Goal: Information Seeking & Learning: Learn about a topic

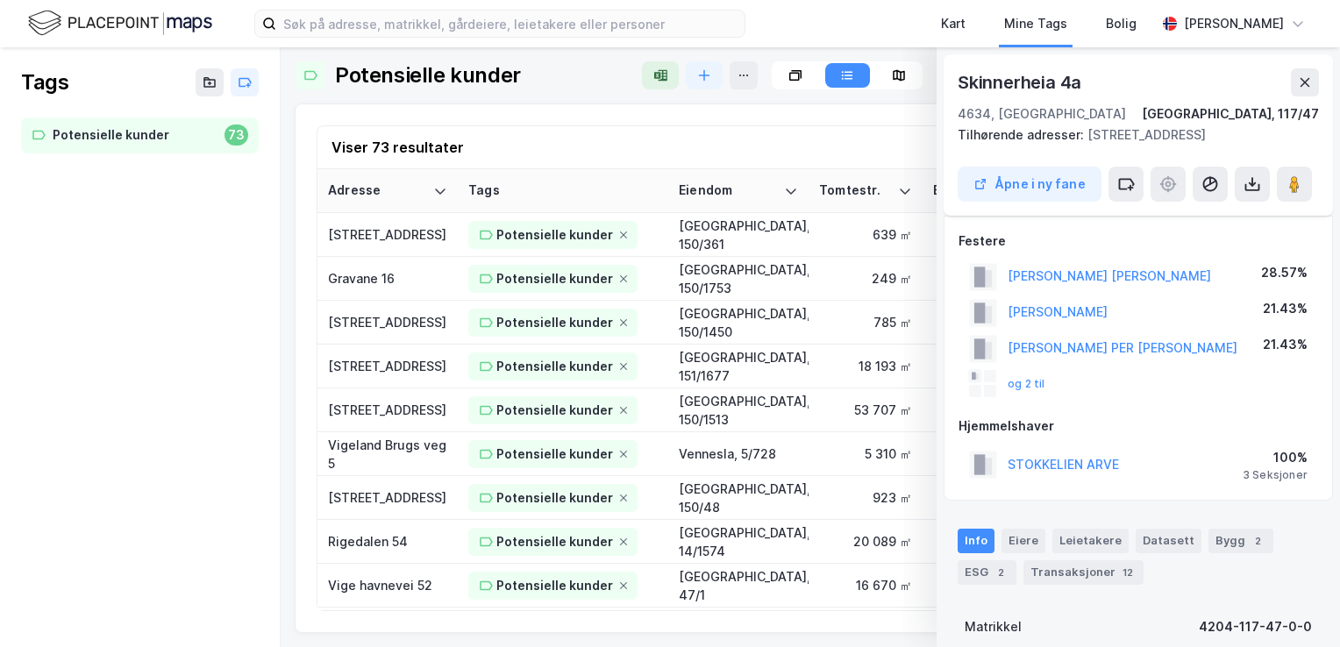
scroll to position [16, 0]
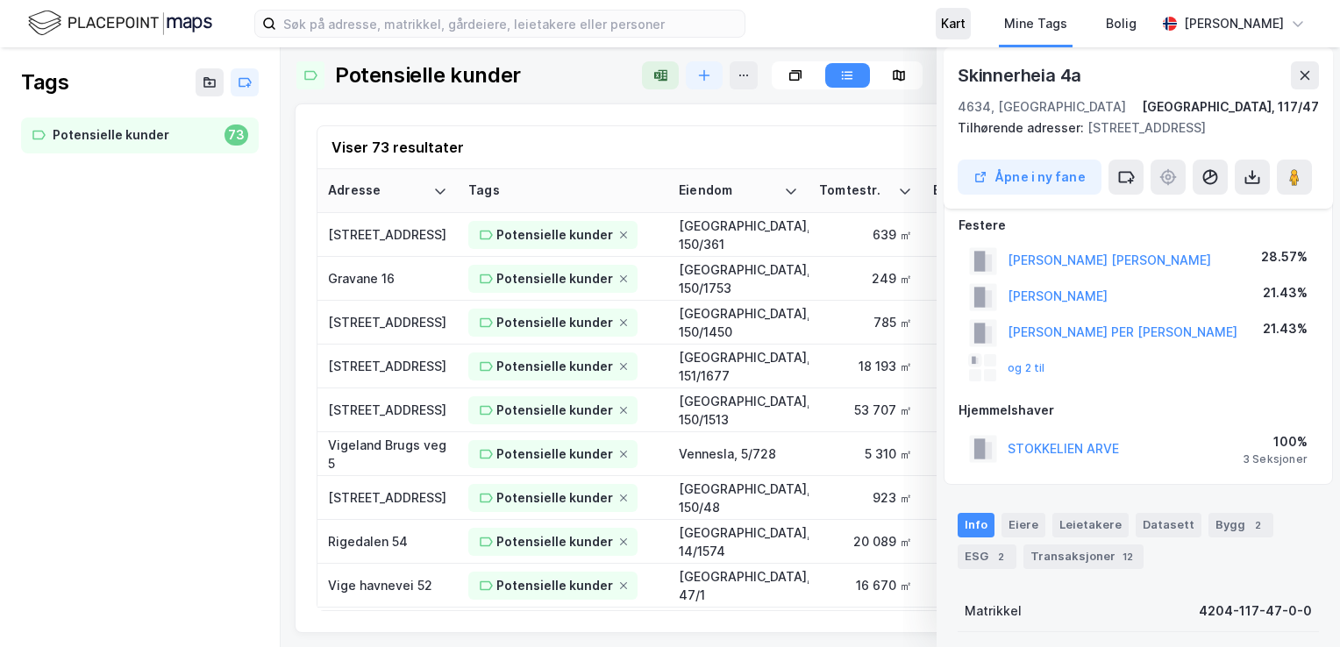
click at [942, 21] on div "Kart" at bounding box center [953, 24] width 35 height 32
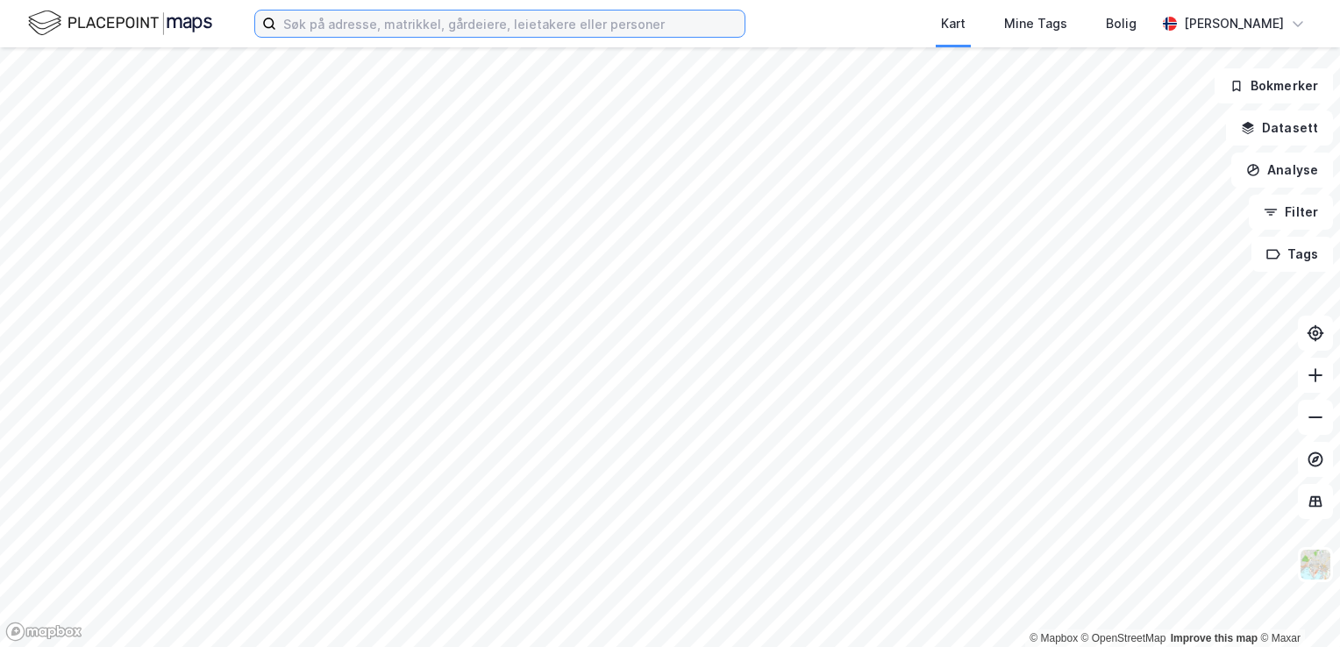
click at [501, 26] on input at bounding box center [510, 24] width 468 height 26
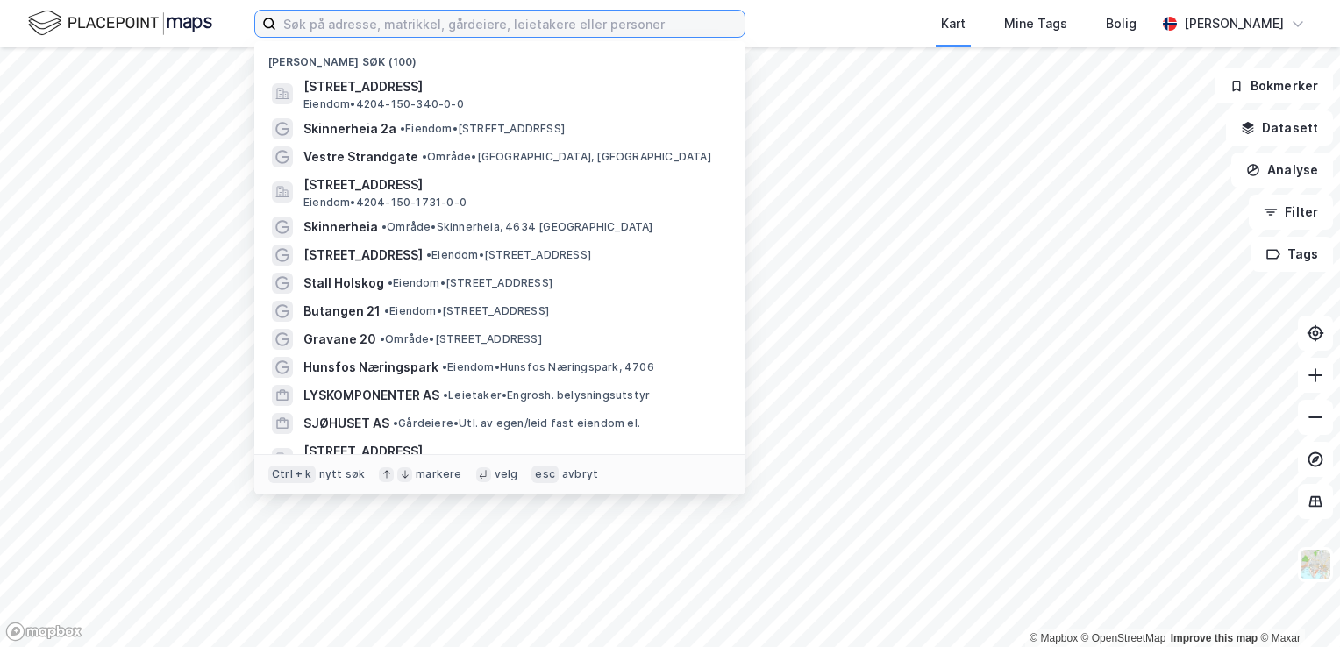
click at [501, 26] on input at bounding box center [510, 24] width 468 height 26
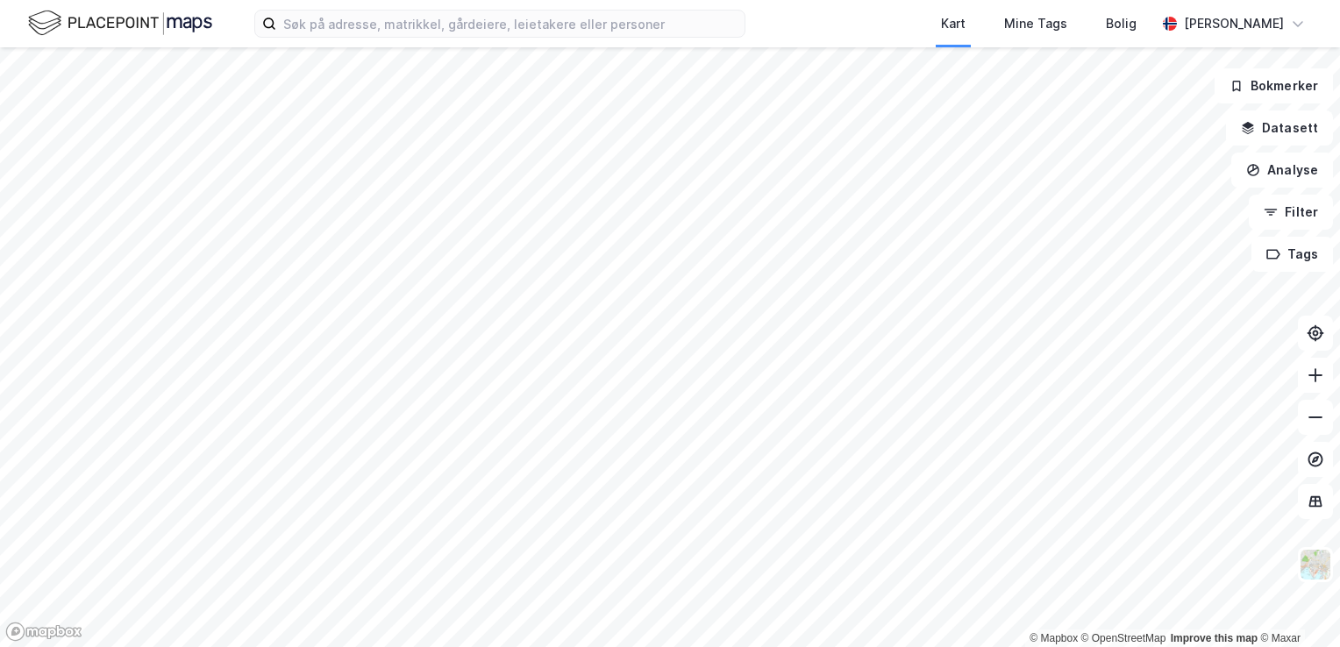
click at [768, 46] on div "Kart Mine Tags [PERSON_NAME] [PERSON_NAME] © Mapbox © OpenStreetMap Improve thi…" at bounding box center [670, 323] width 1340 height 647
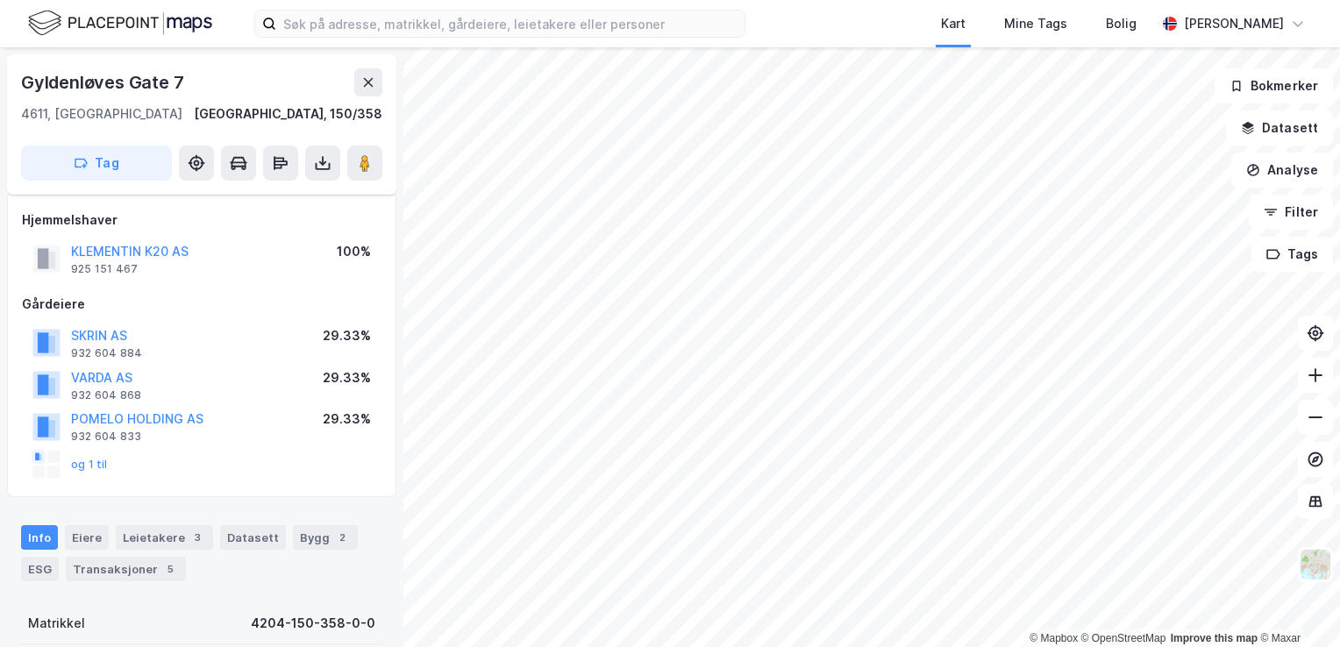
scroll to position [16, 0]
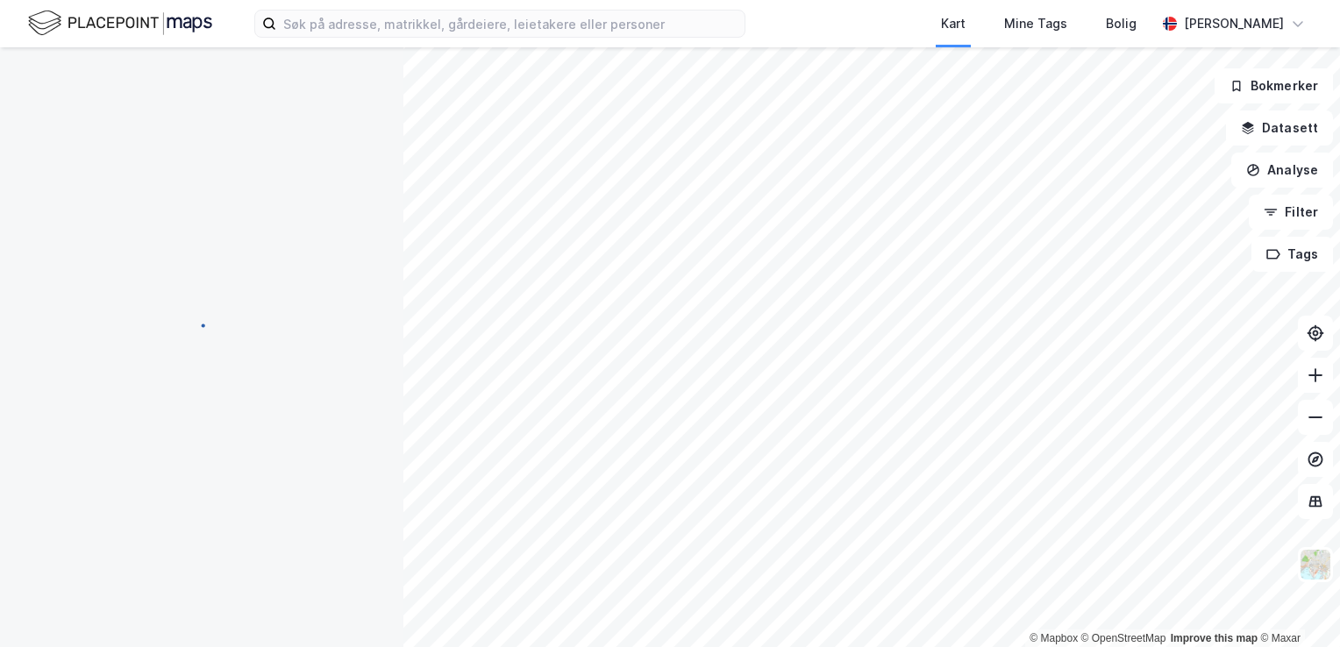
scroll to position [16, 0]
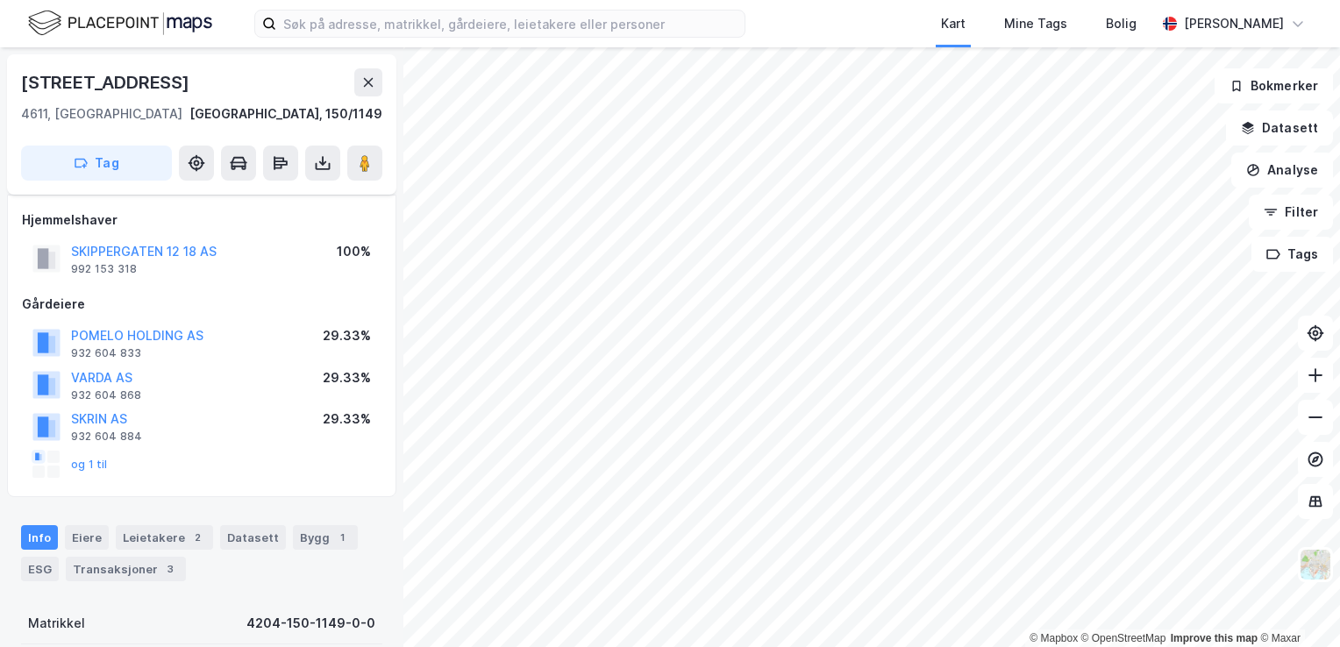
scroll to position [16, 0]
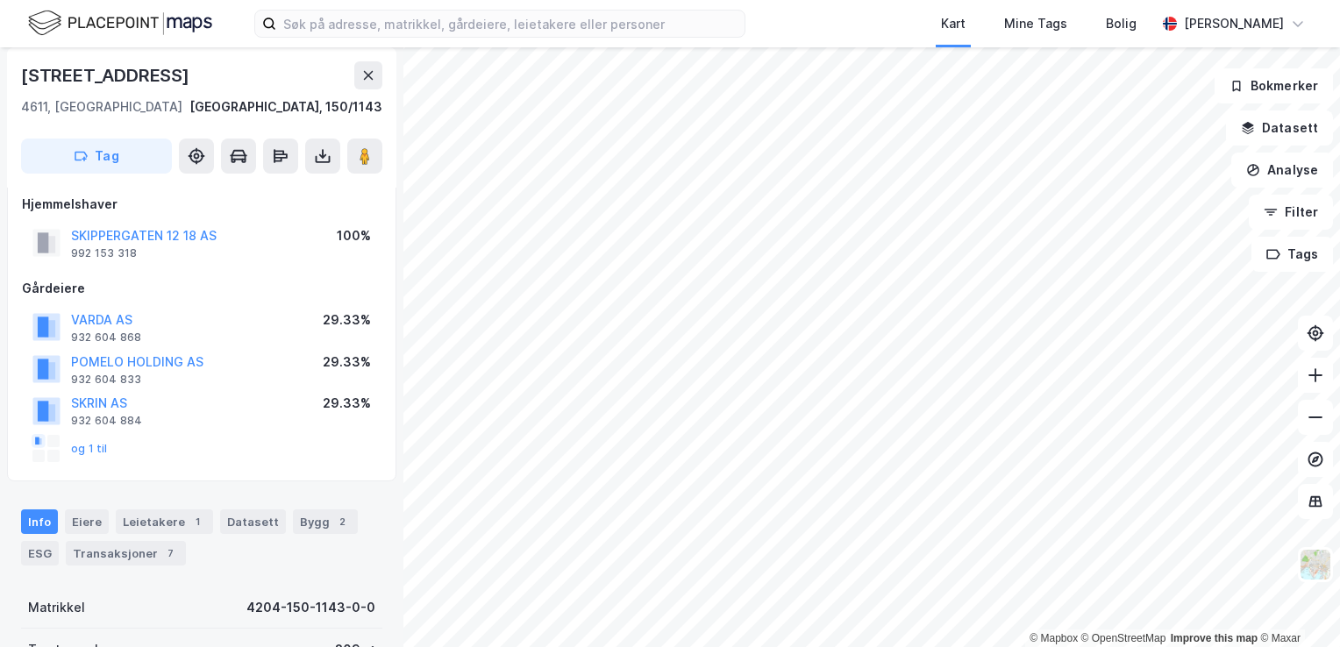
scroll to position [16, 0]
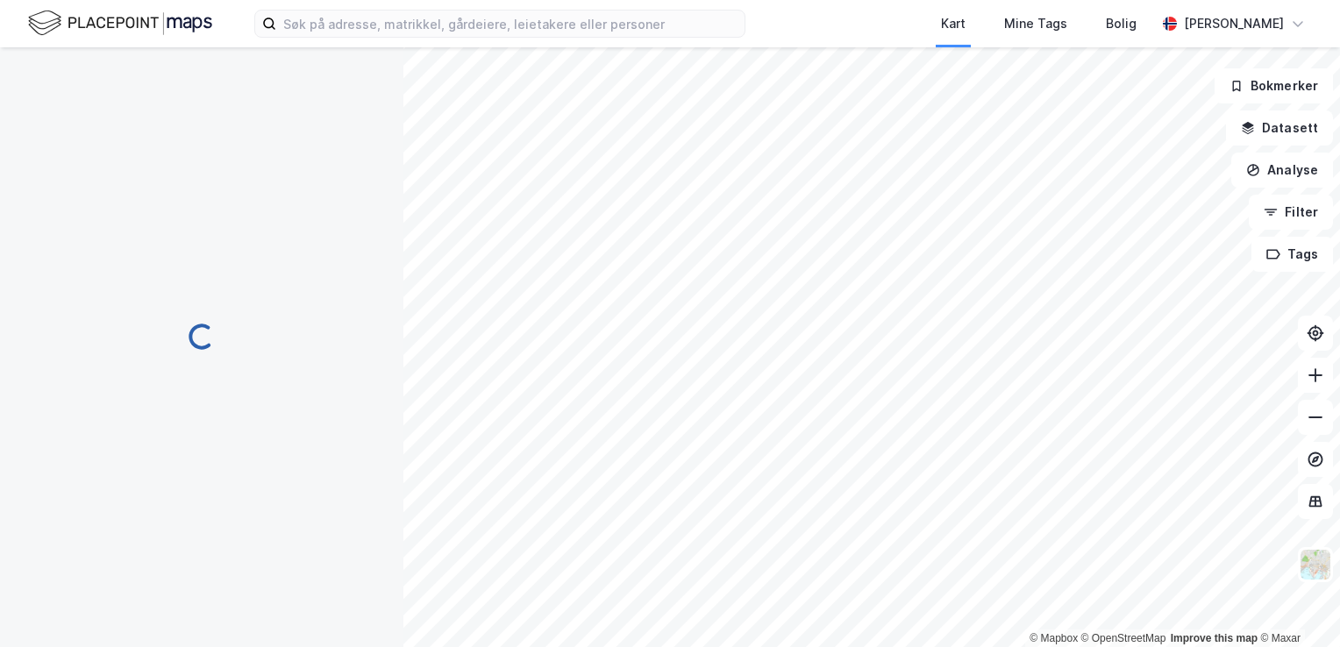
scroll to position [16, 0]
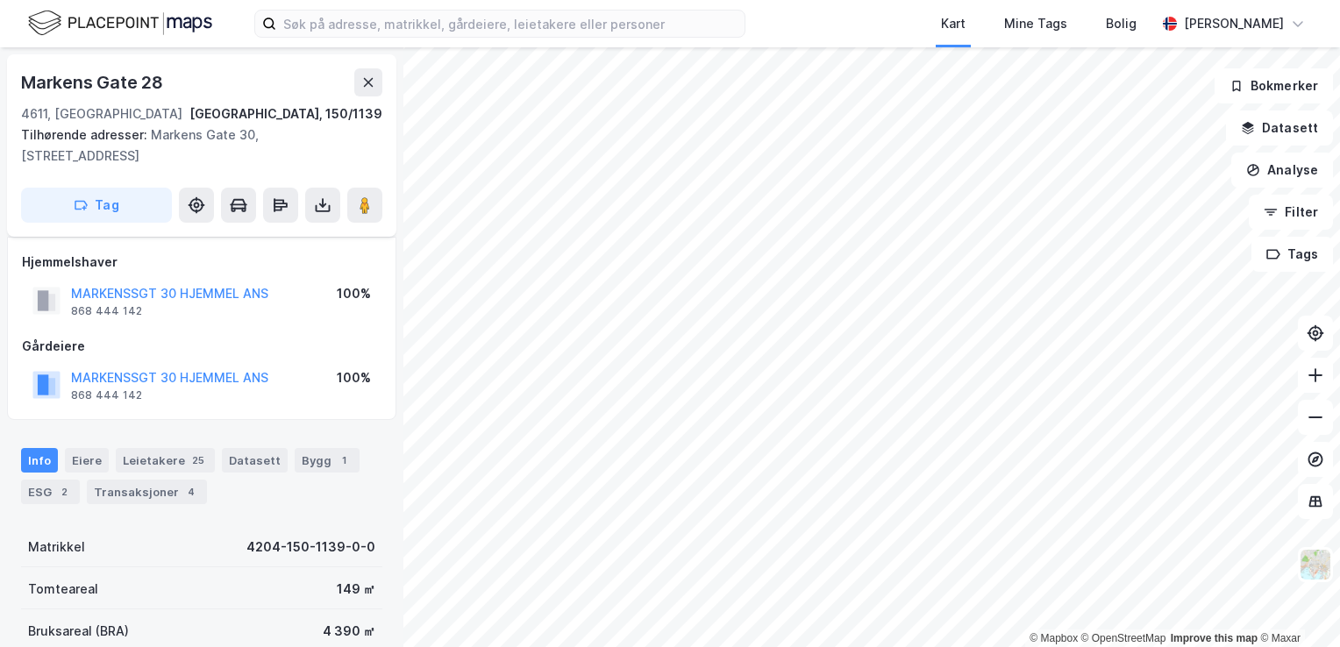
scroll to position [16, 0]
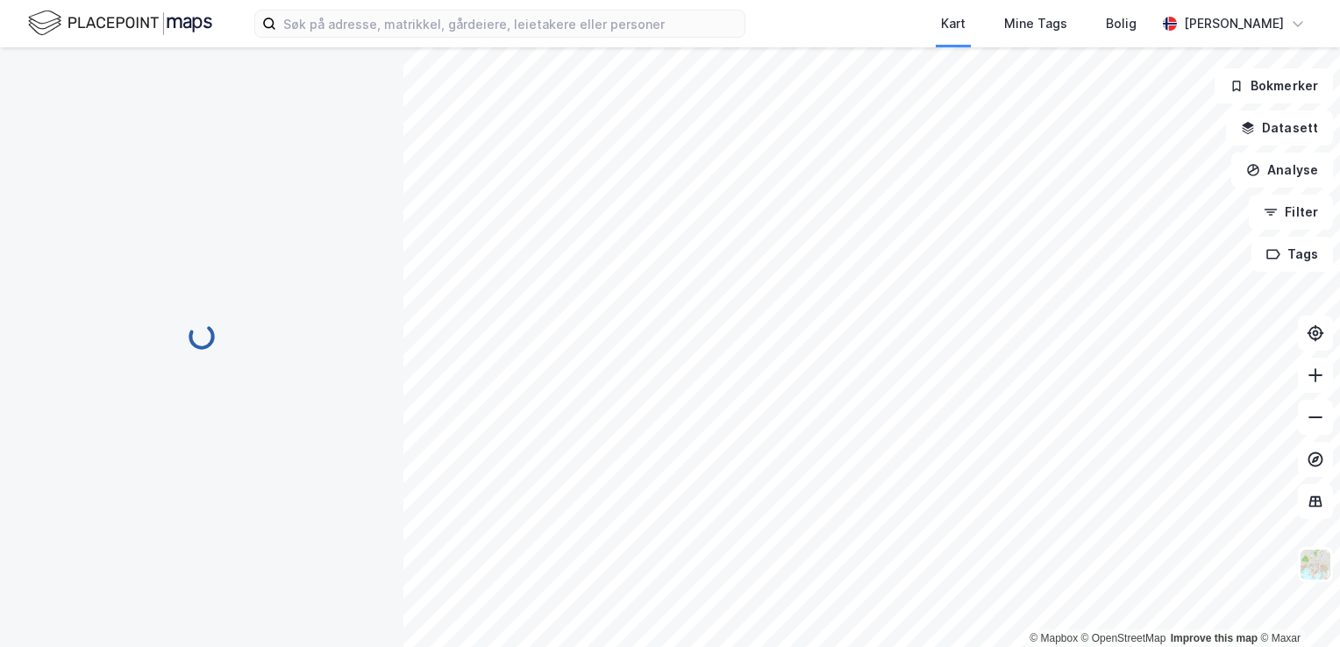
scroll to position [16, 0]
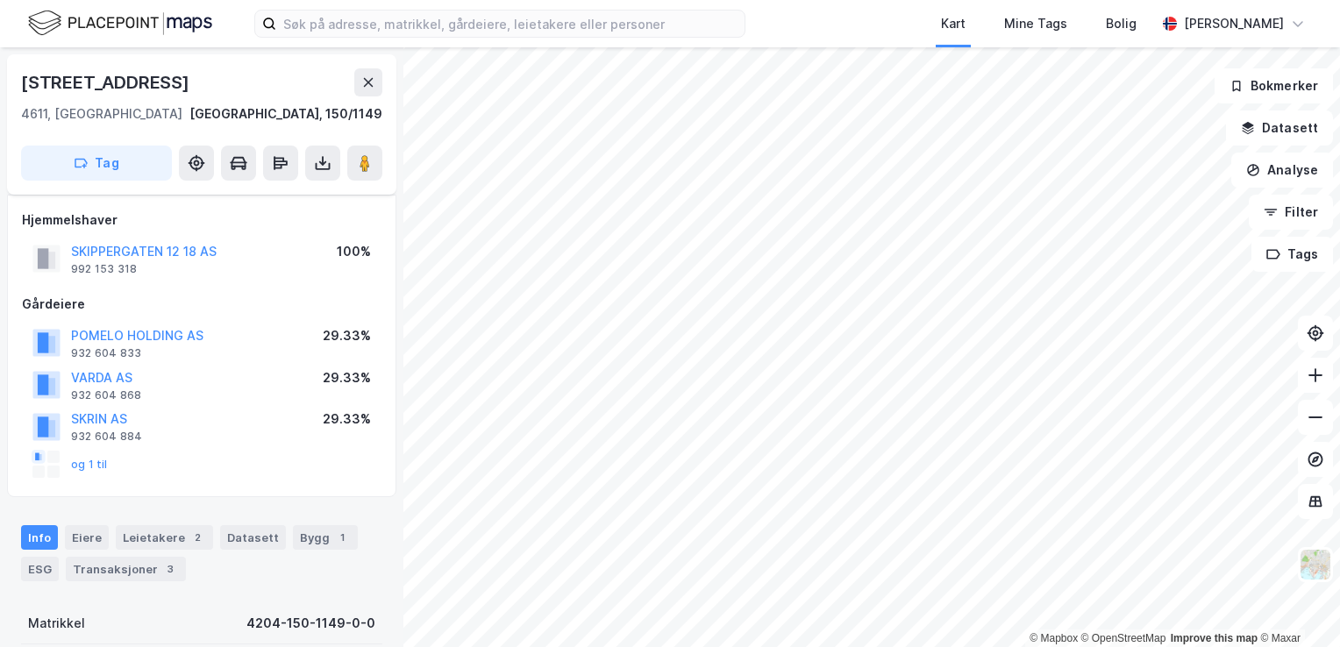
scroll to position [16, 0]
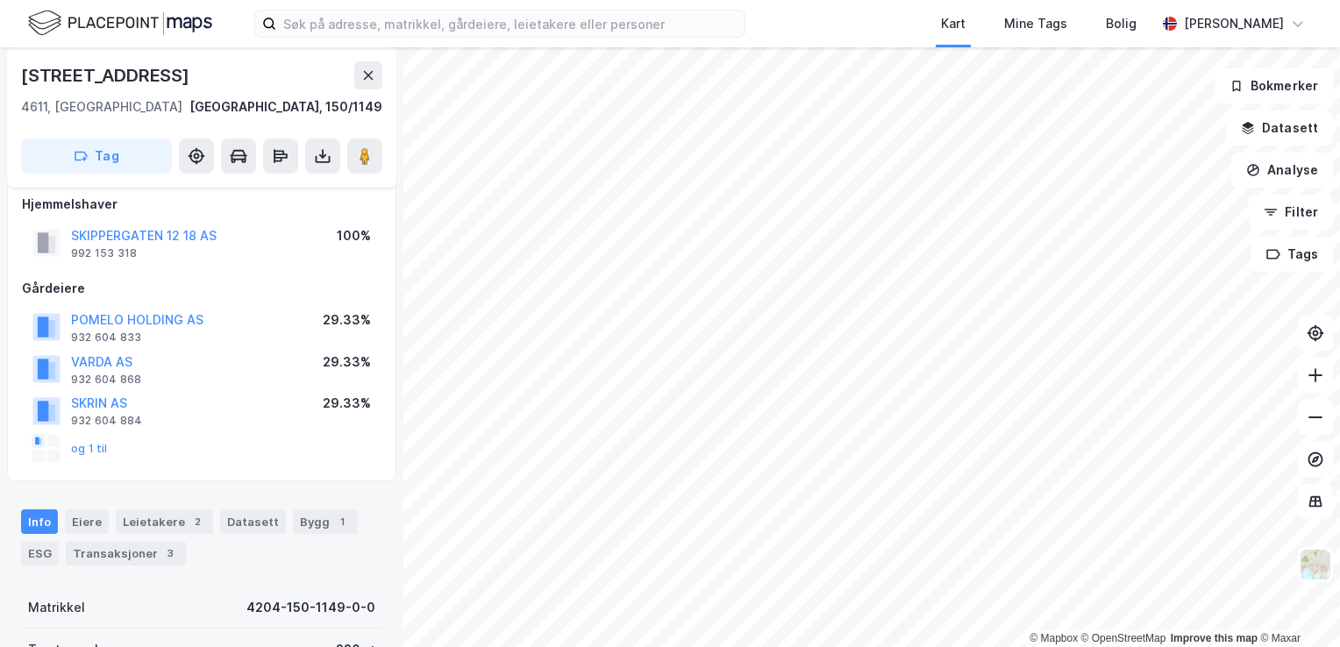
scroll to position [16, 0]
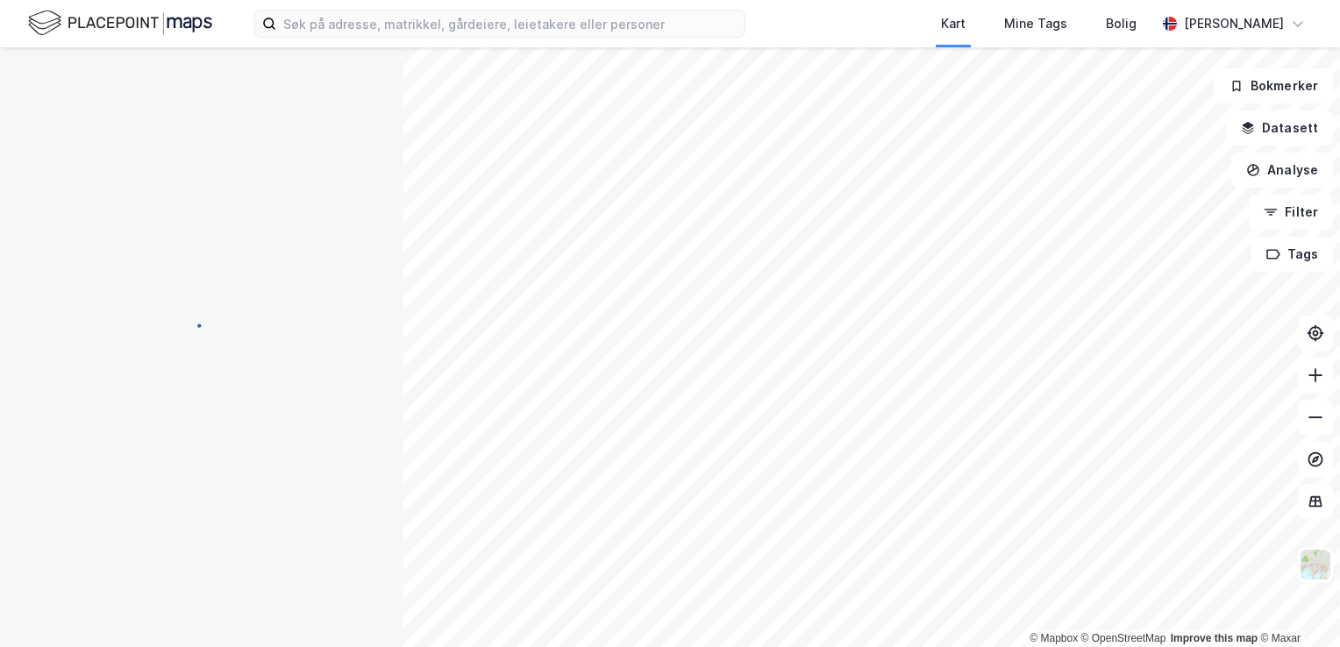
scroll to position [16, 0]
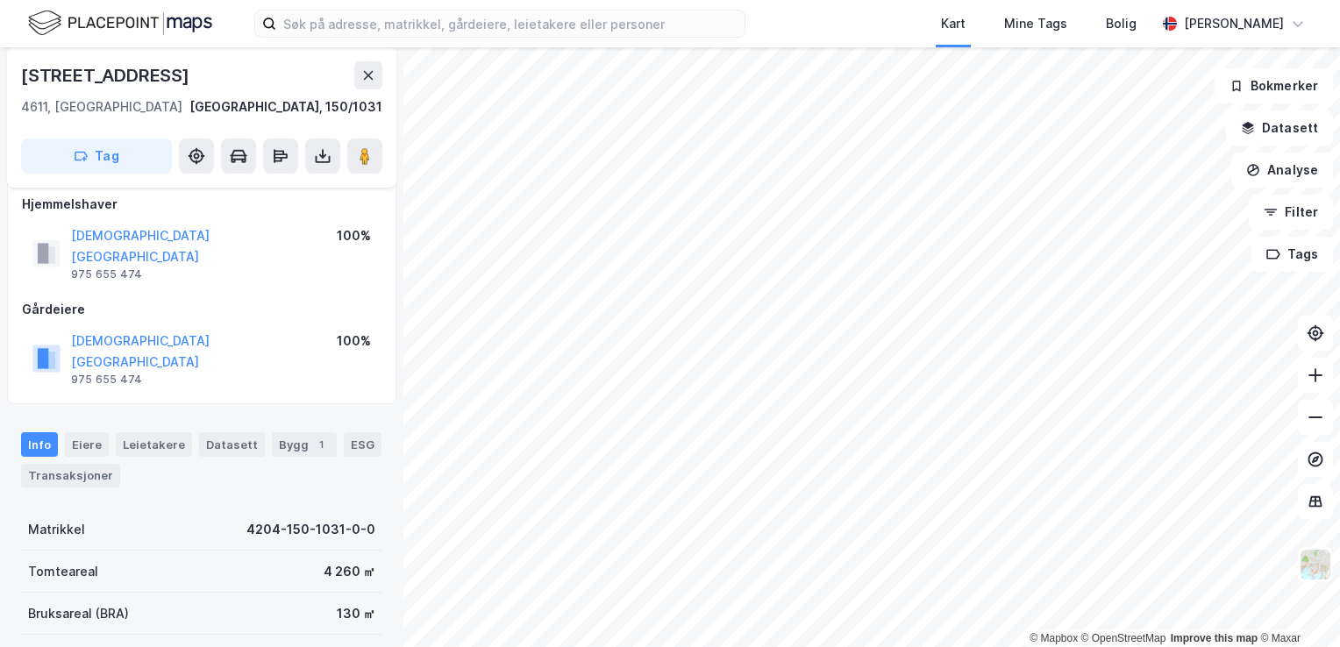
scroll to position [16, 0]
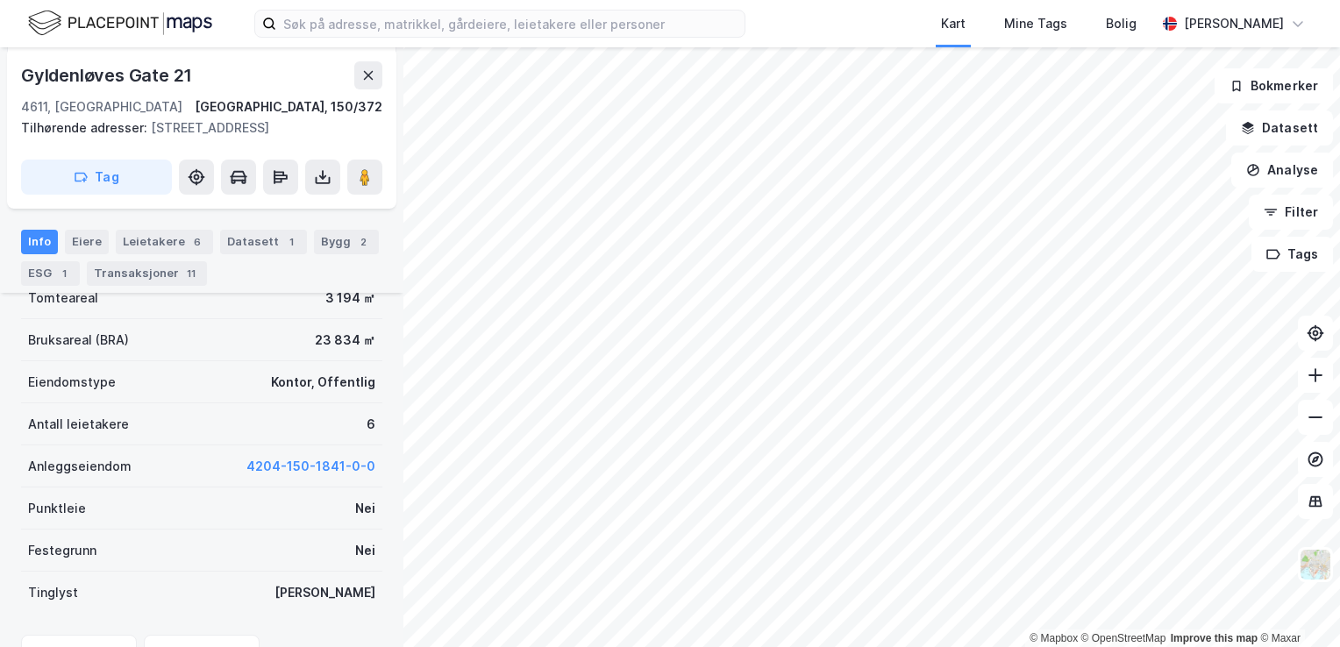
scroll to position [297, 0]
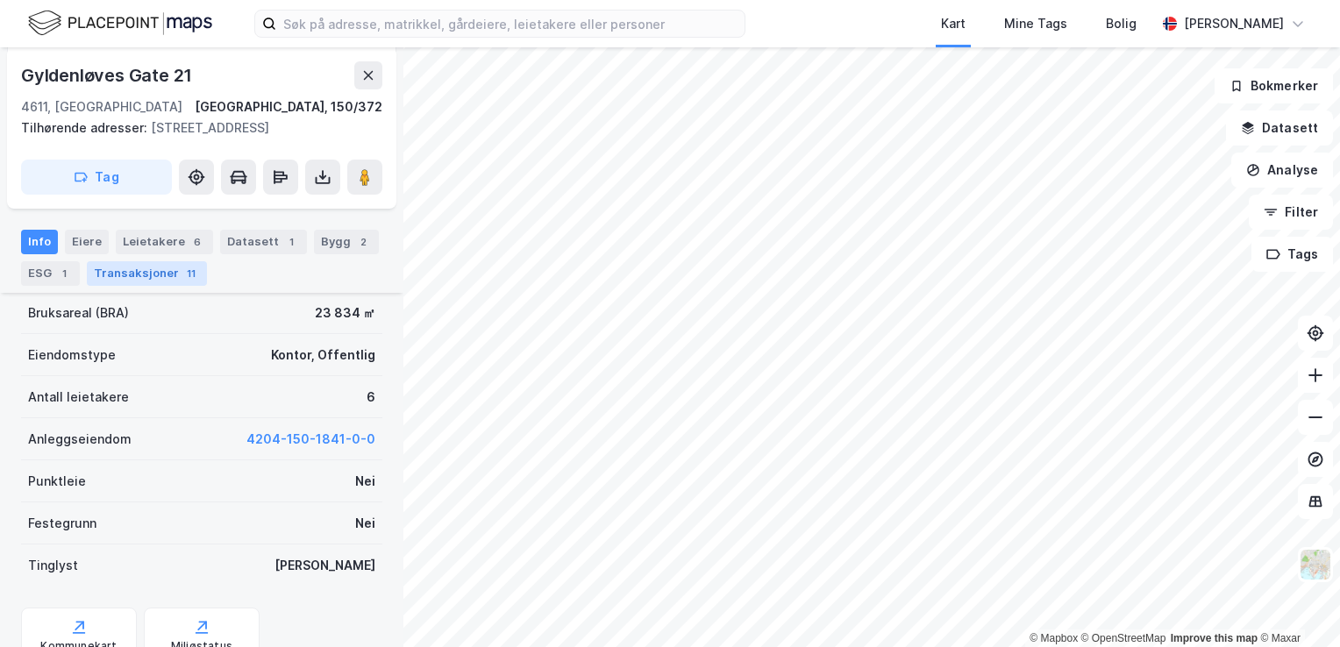
click at [179, 264] on div "Transaksjoner 11" at bounding box center [147, 273] width 120 height 25
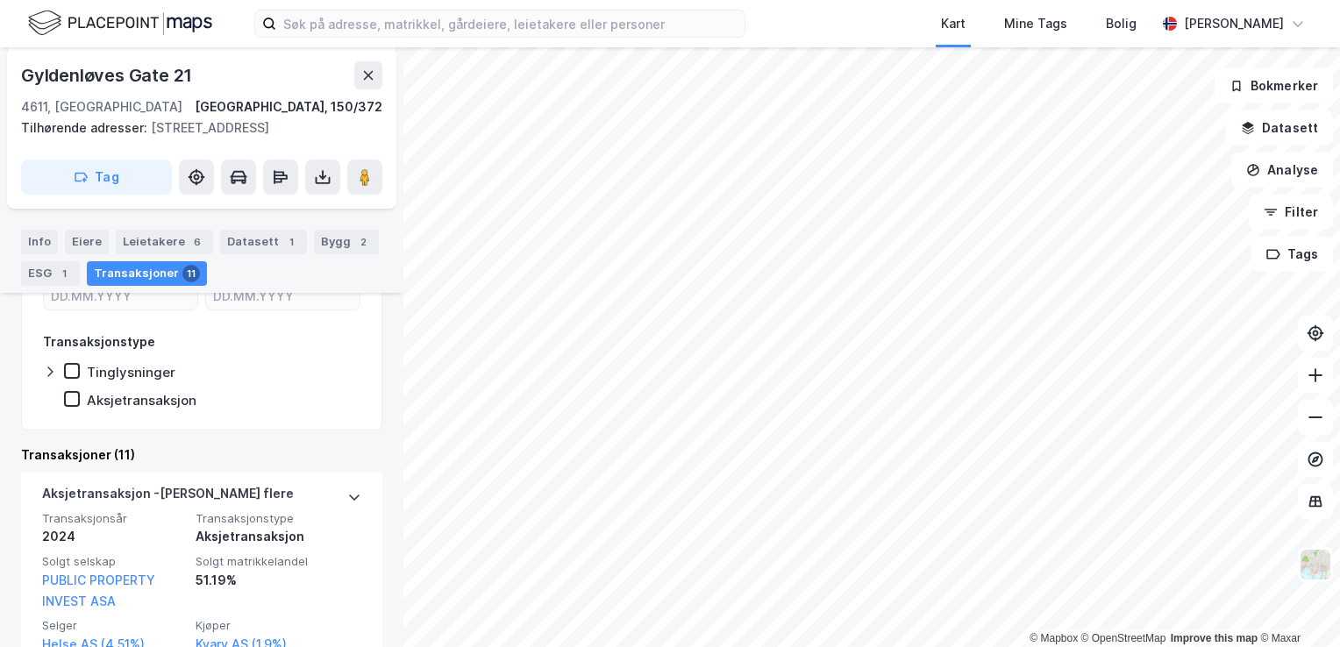
scroll to position [334, 0]
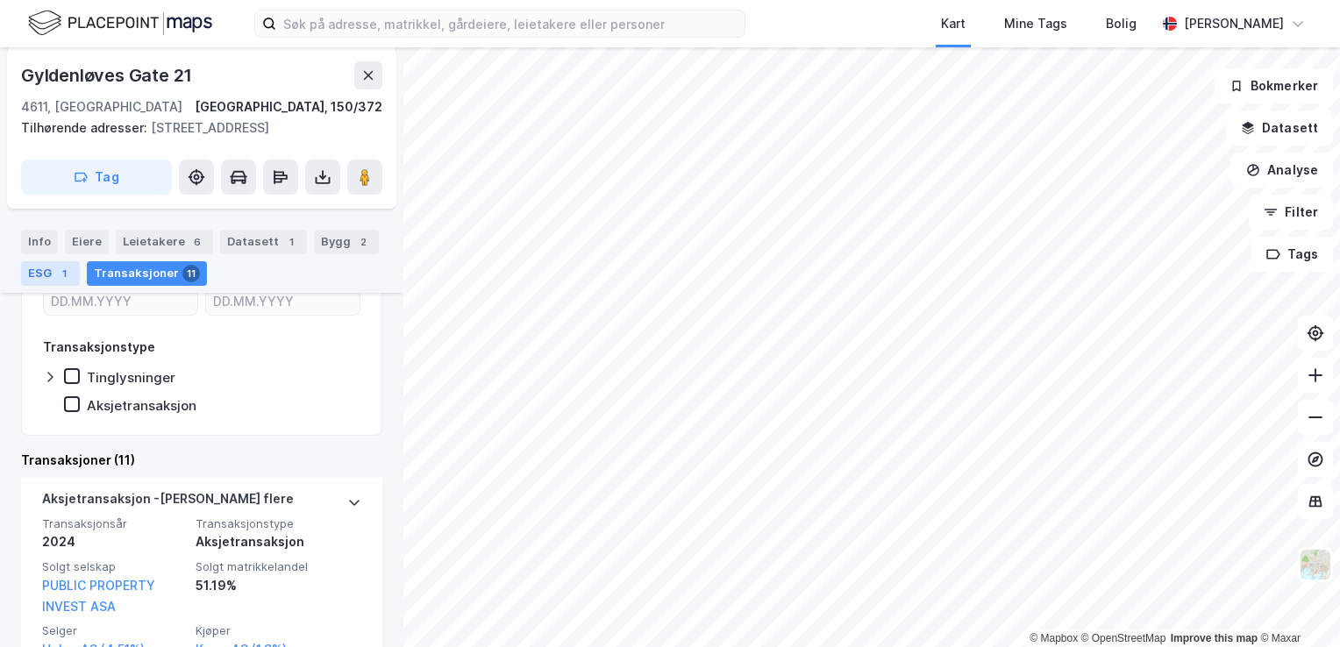
click at [53, 274] on div "ESG 1" at bounding box center [50, 273] width 59 height 25
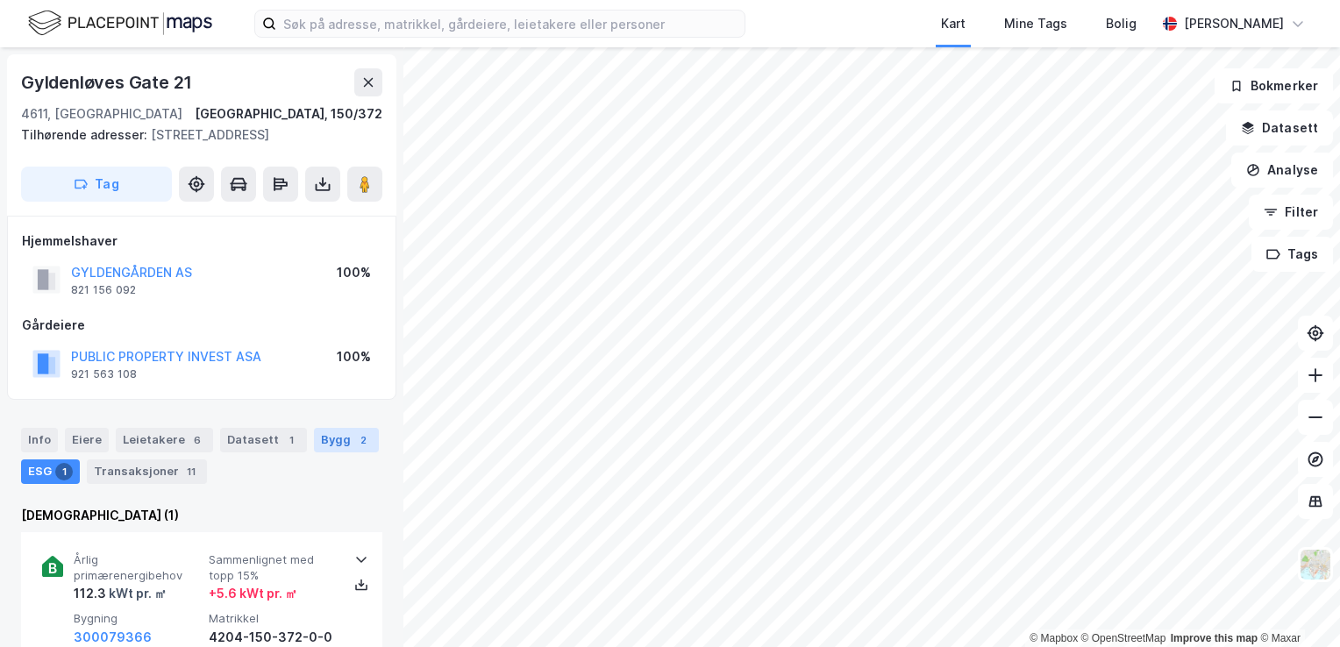
click at [330, 442] on div "Bygg 2" at bounding box center [346, 440] width 65 height 25
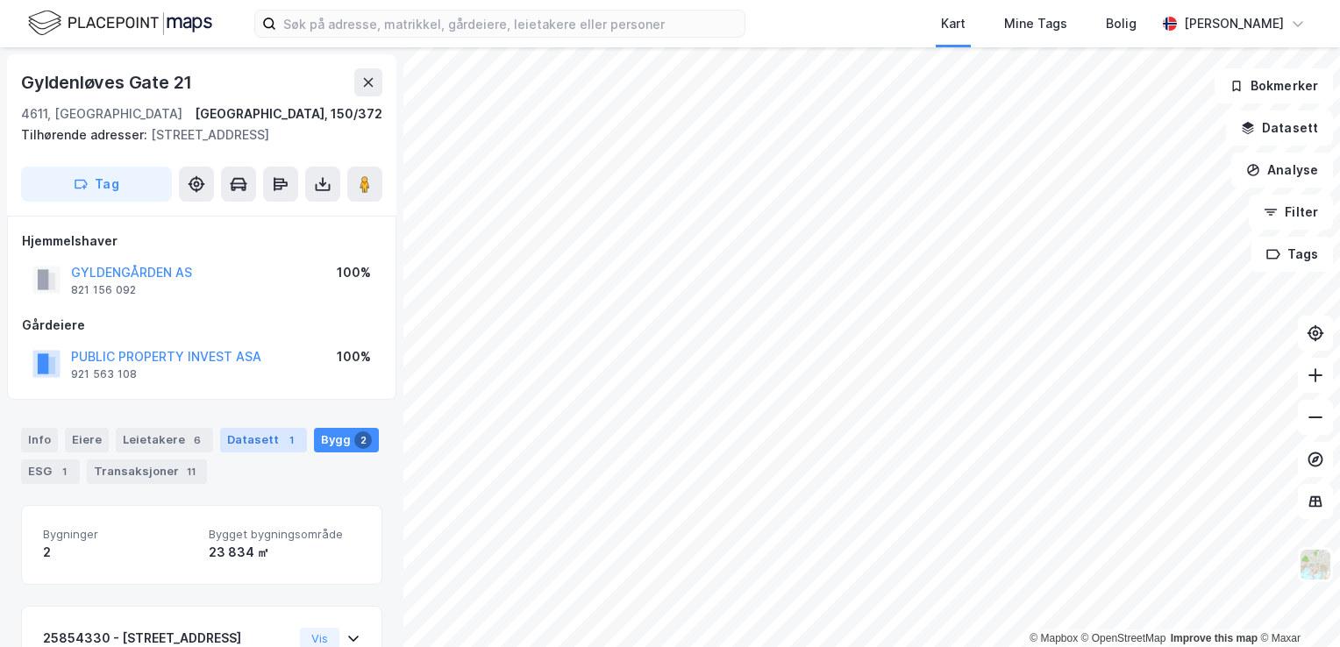
click at [251, 444] on div "Datasett 1" at bounding box center [263, 440] width 87 height 25
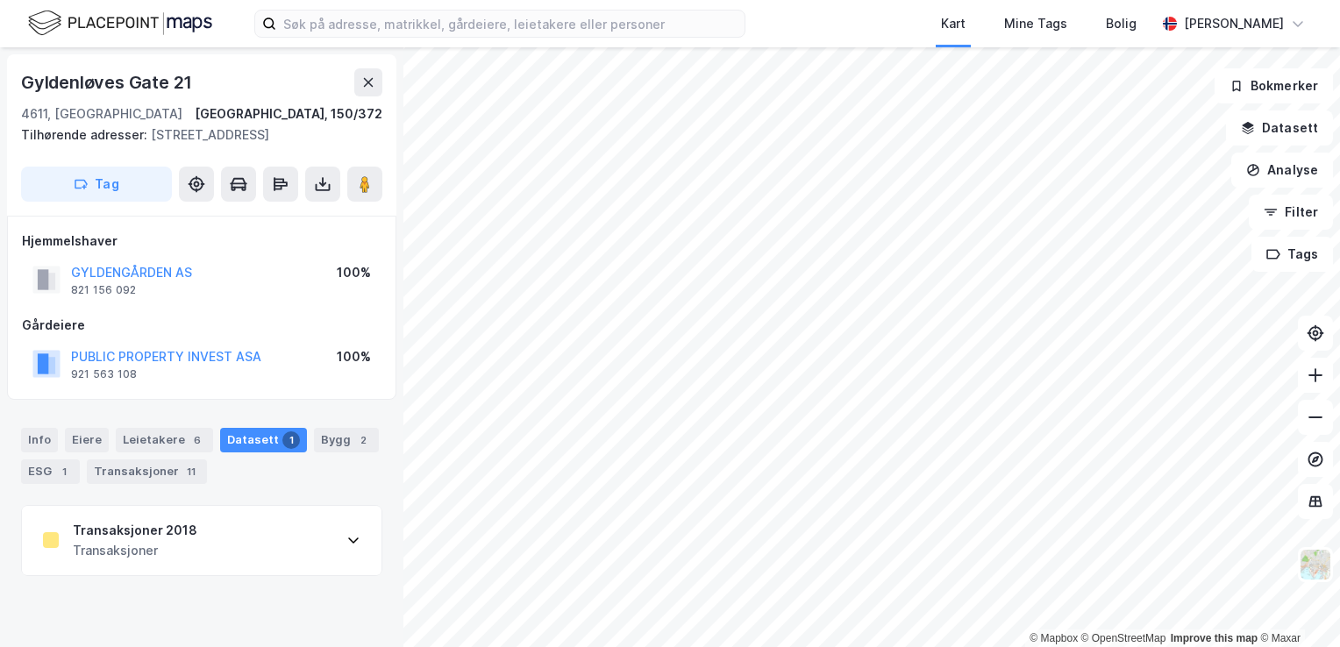
click at [226, 539] on div "Transaksjoner 2018 Transaksjoner" at bounding box center [202, 541] width 360 height 70
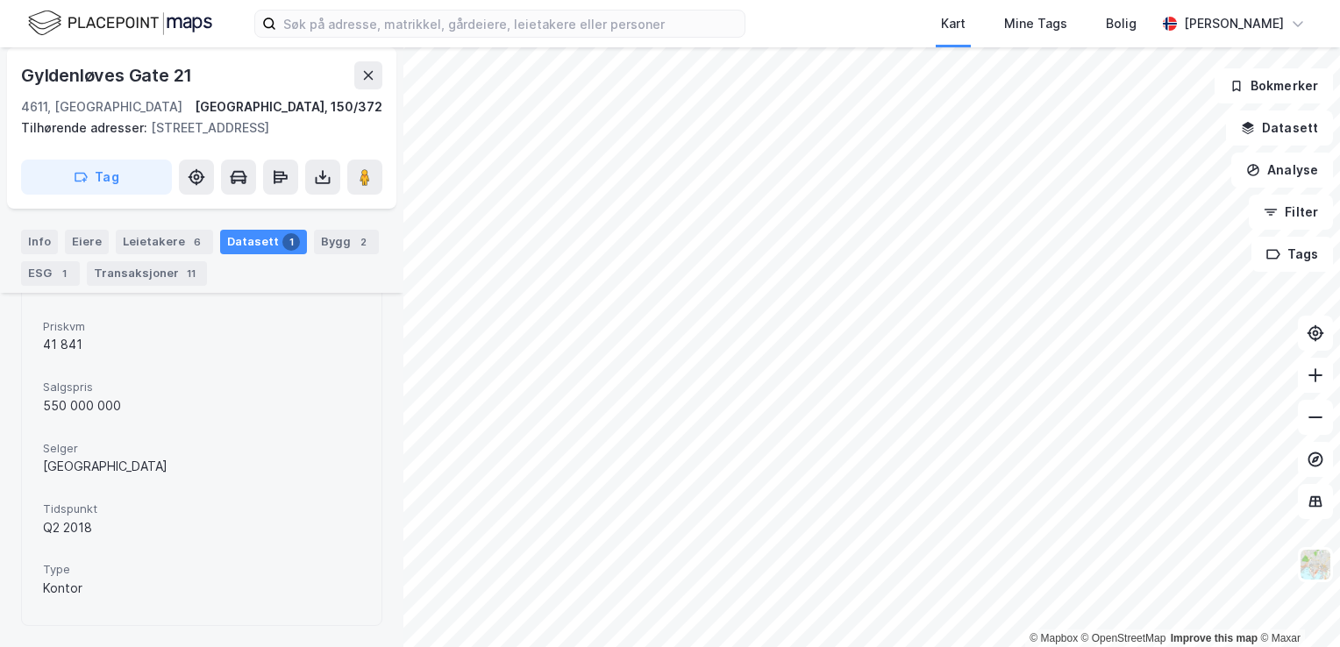
scroll to position [481, 0]
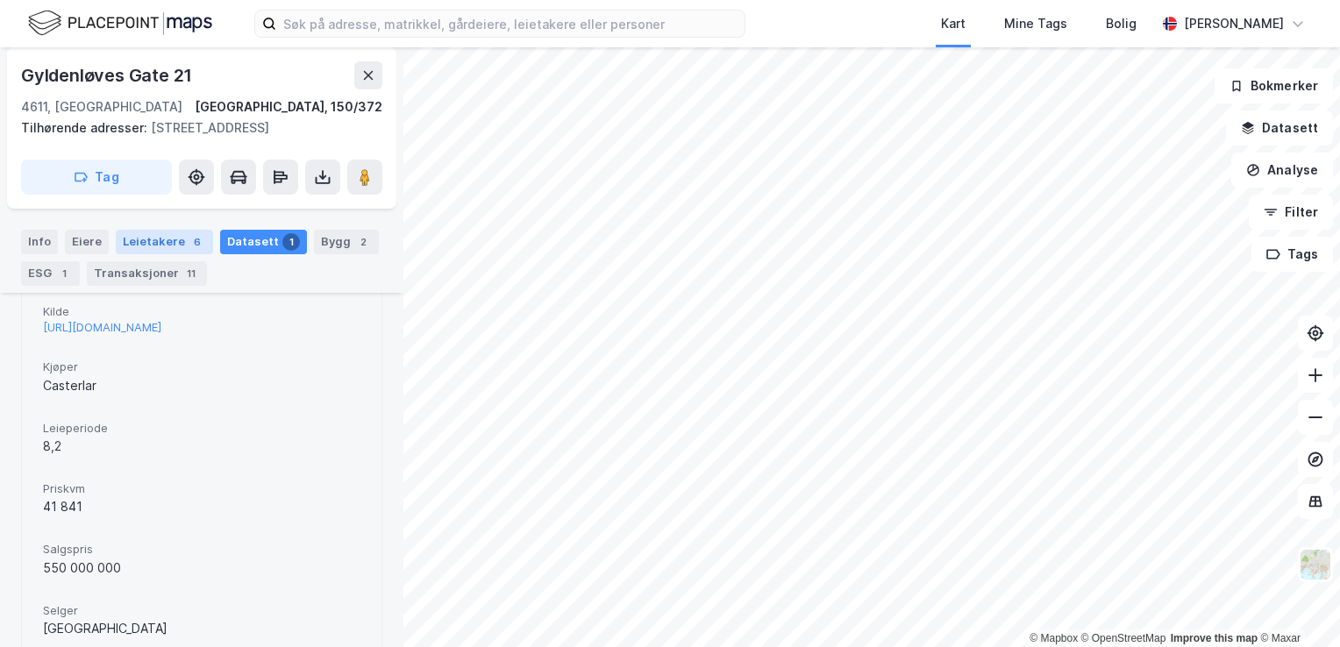
click at [164, 247] on div "Leietakere 6" at bounding box center [164, 242] width 97 height 25
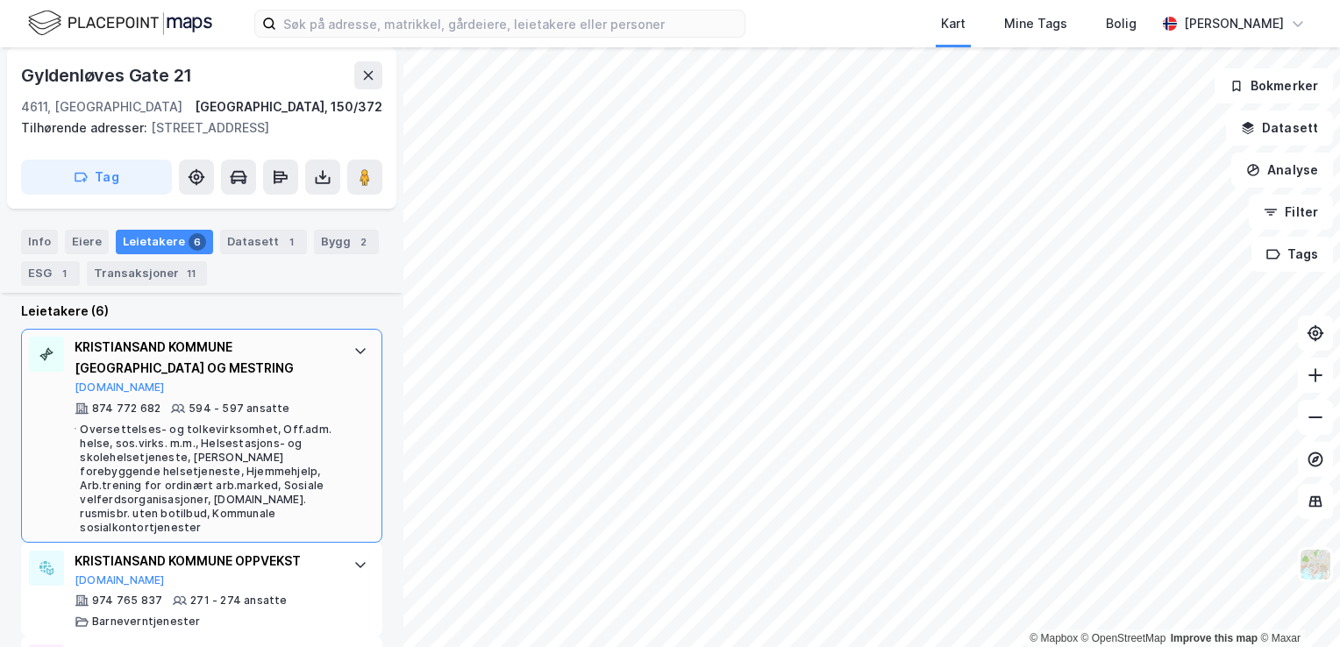
scroll to position [361, 0]
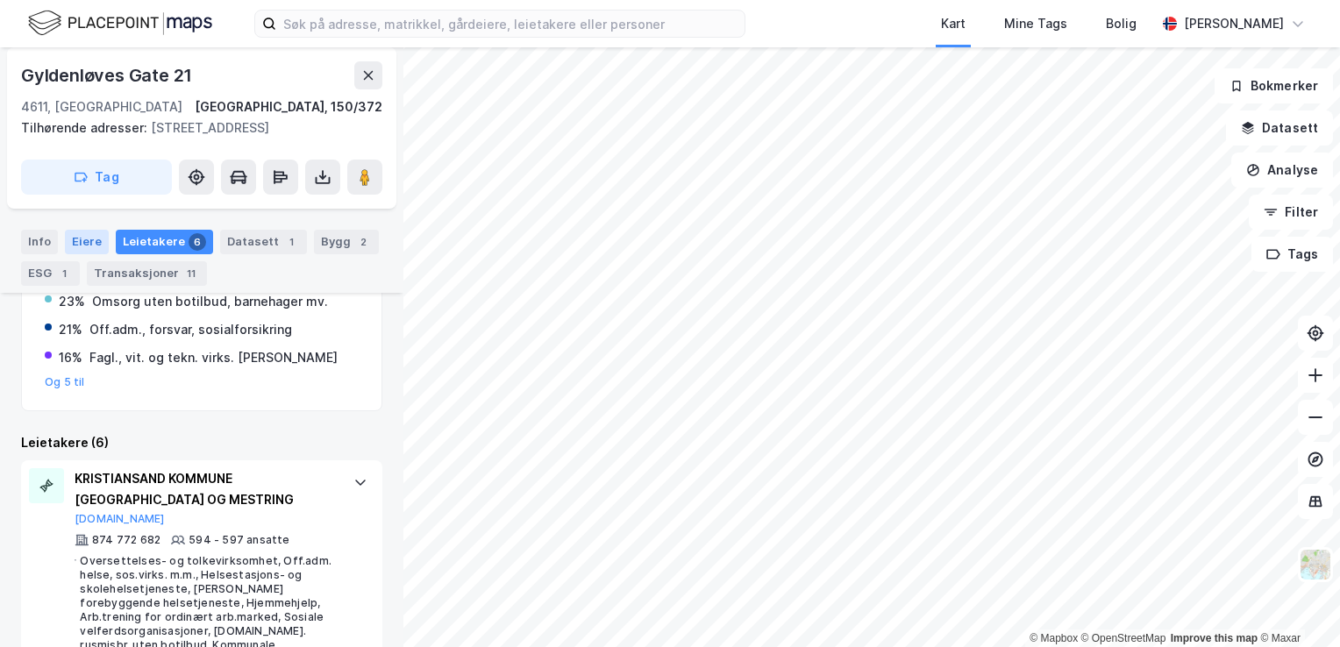
click at [93, 246] on div "Eiere" at bounding box center [87, 242] width 44 height 25
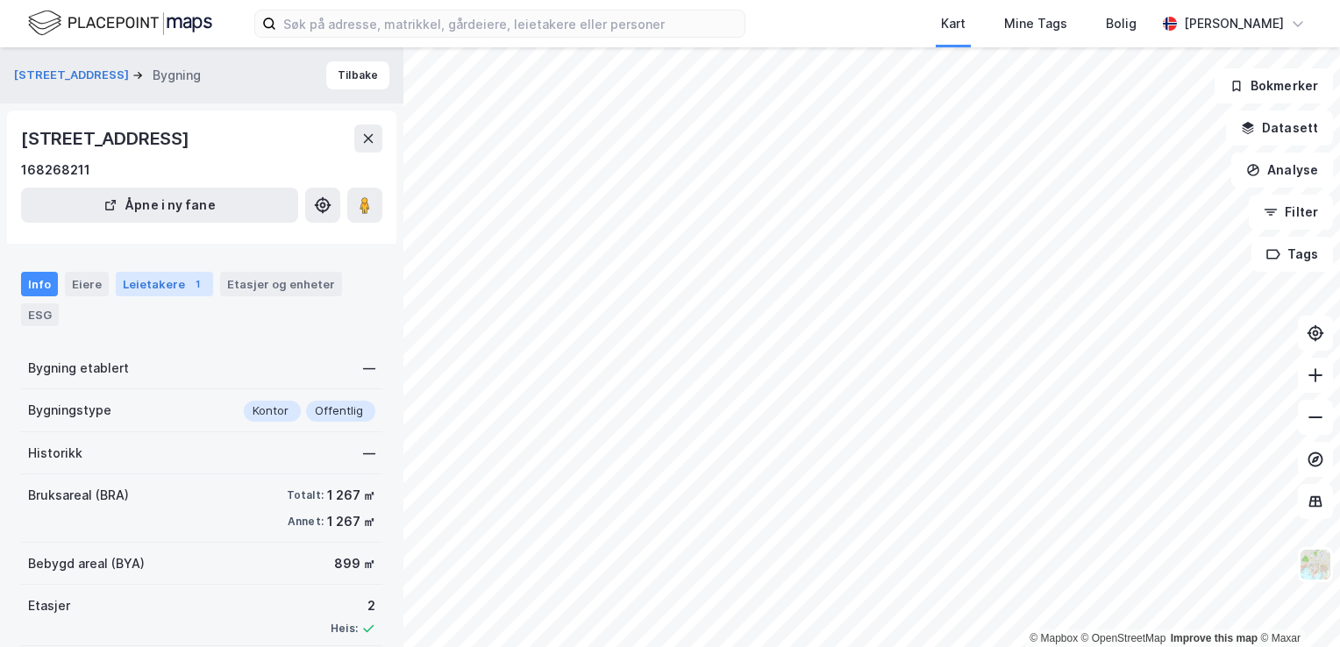
click at [148, 291] on div "Leietakere 1" at bounding box center [164, 284] width 97 height 25
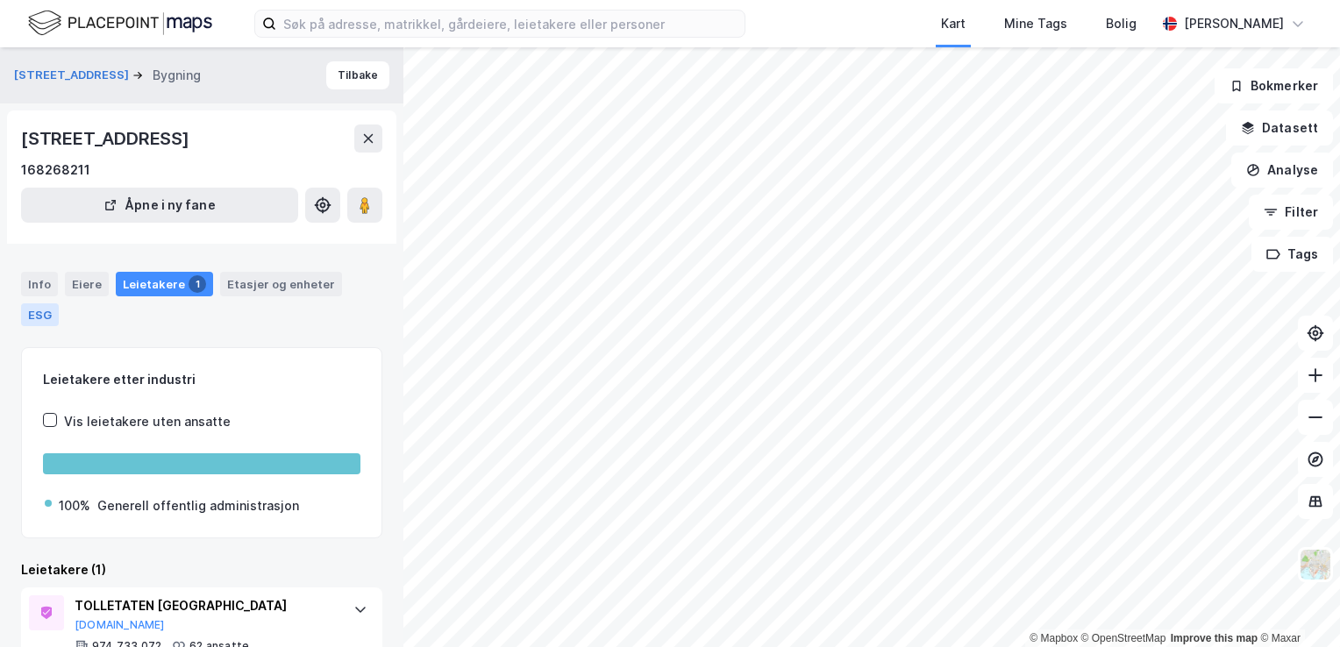
click at [50, 312] on div "ESG" at bounding box center [40, 314] width 38 height 23
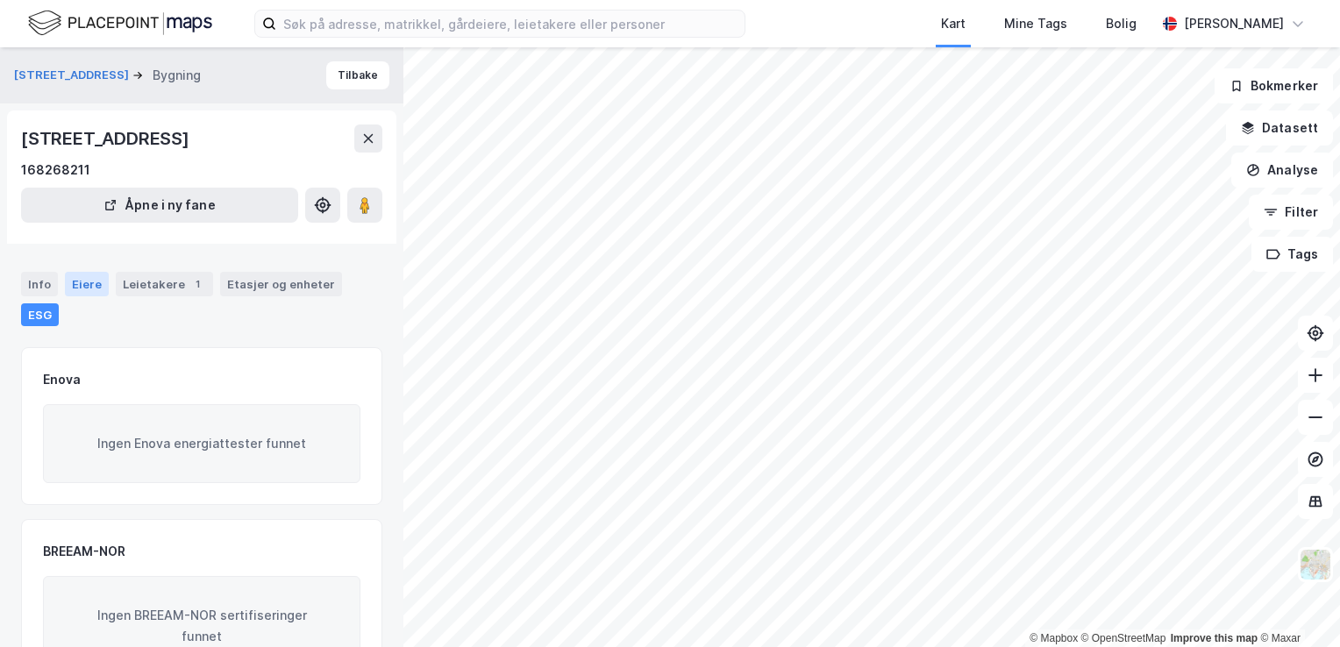
click at [91, 280] on div "Eiere" at bounding box center [87, 284] width 44 height 25
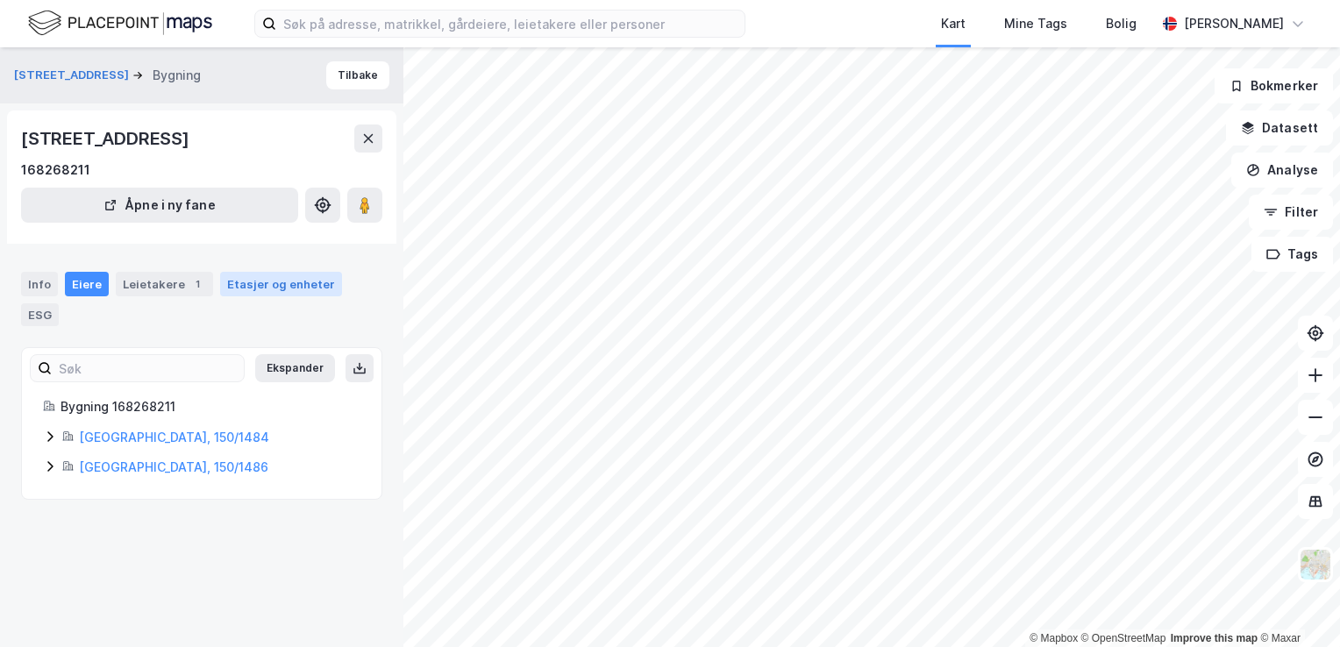
click at [248, 287] on div "Etasjer og enheter" at bounding box center [281, 284] width 108 height 16
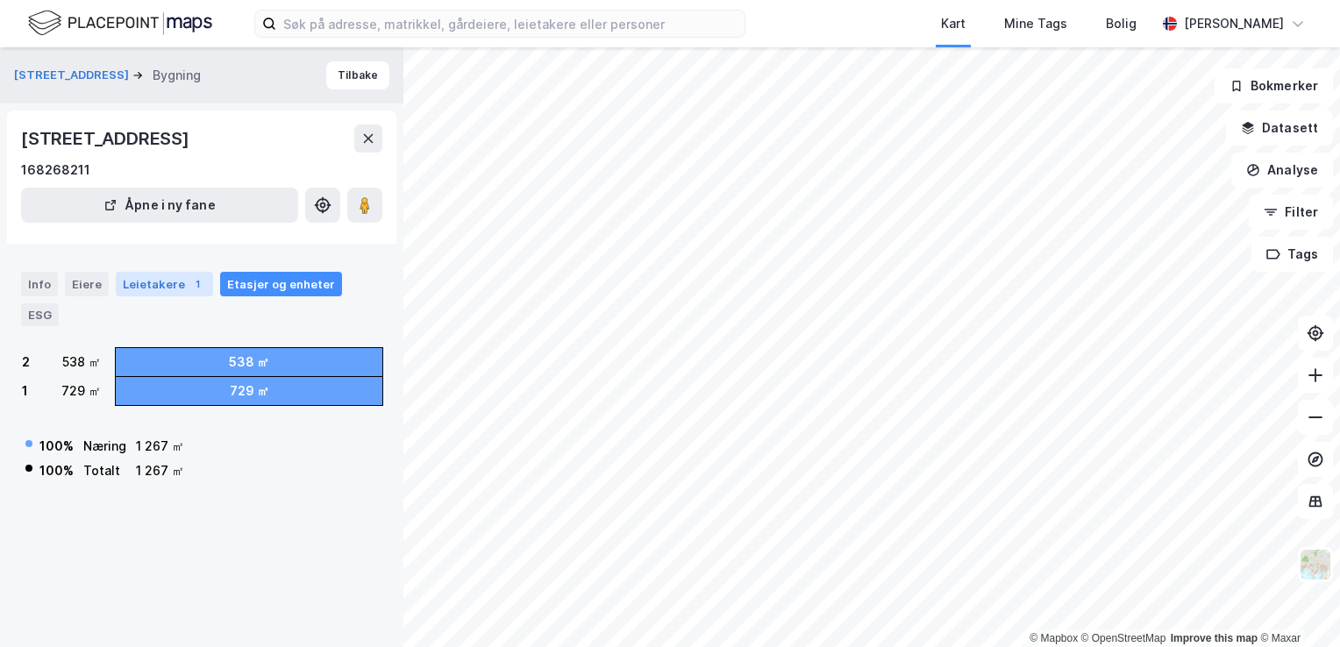
click at [169, 284] on div "Leietakere 1" at bounding box center [164, 284] width 97 height 25
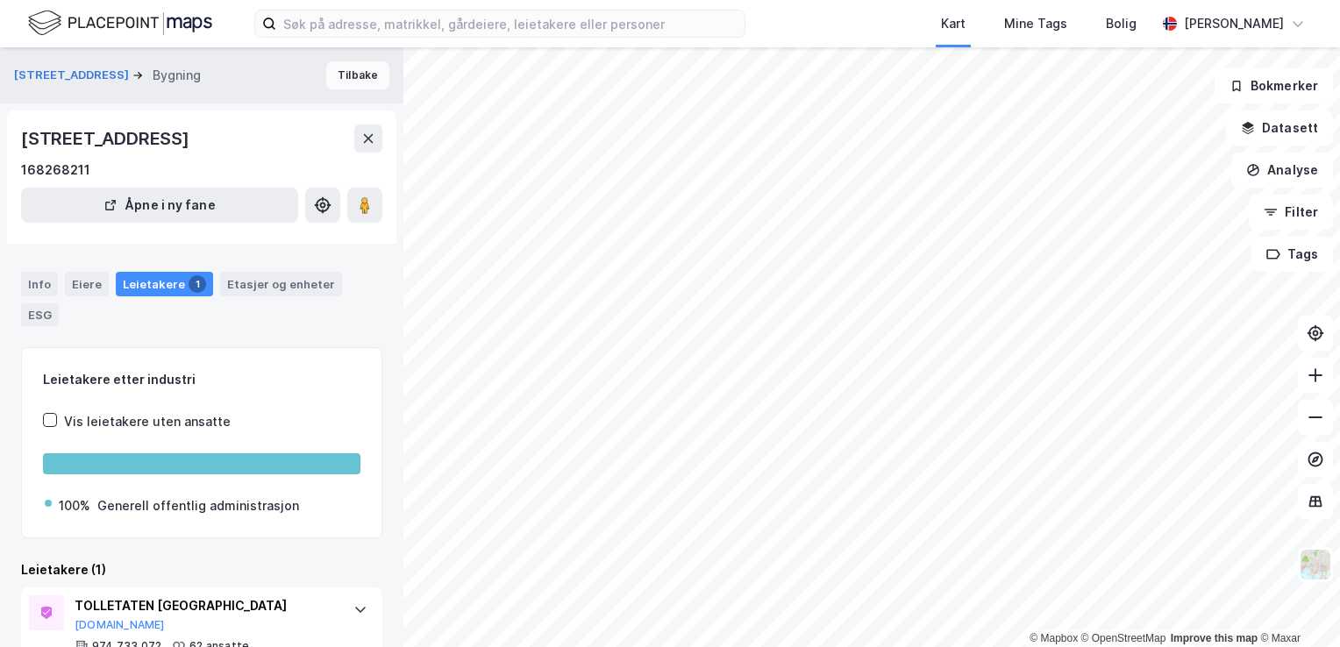
click at [344, 79] on button "Tilbake" at bounding box center [357, 75] width 63 height 28
click at [35, 316] on div "ESG" at bounding box center [40, 314] width 38 height 23
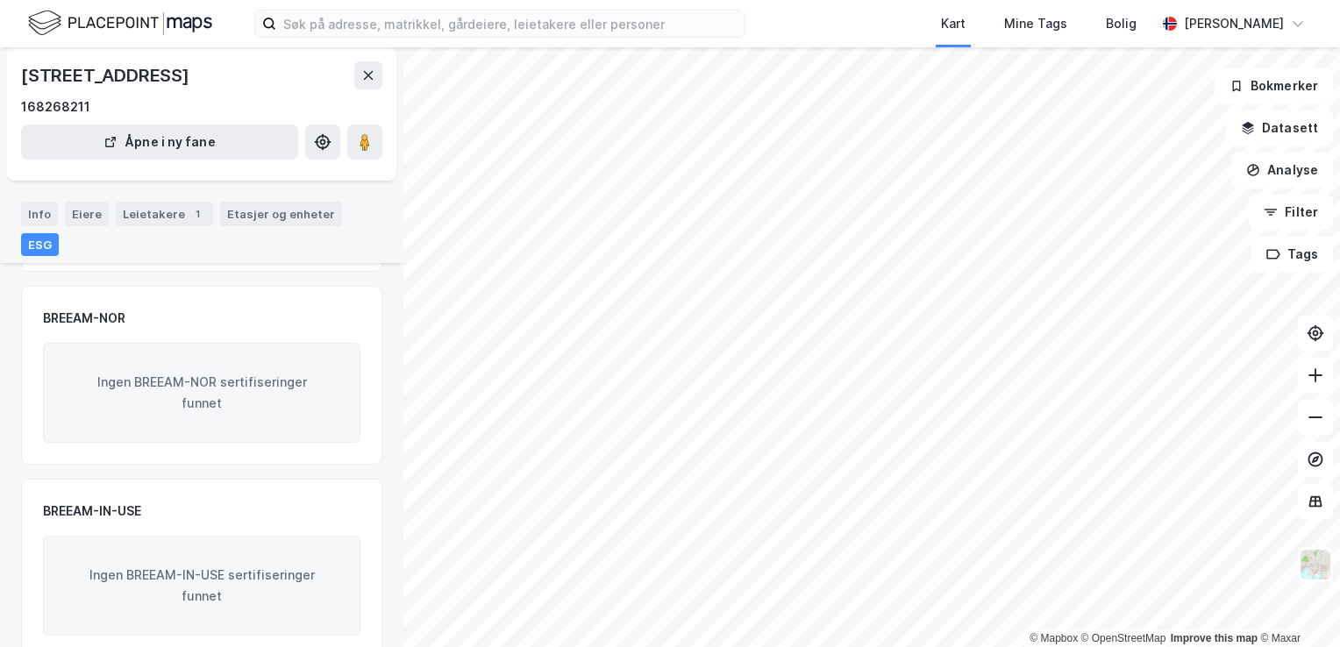
scroll to position [261, 0]
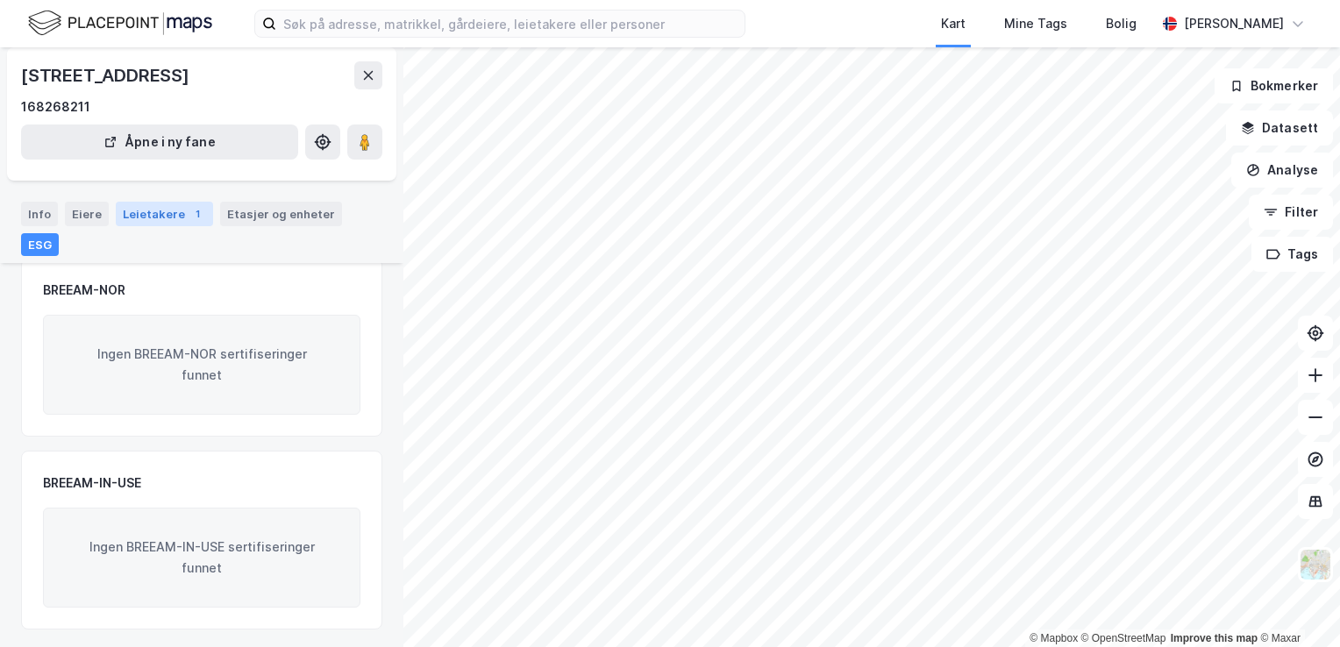
click at [173, 214] on div "Leietakere 1" at bounding box center [164, 214] width 97 height 25
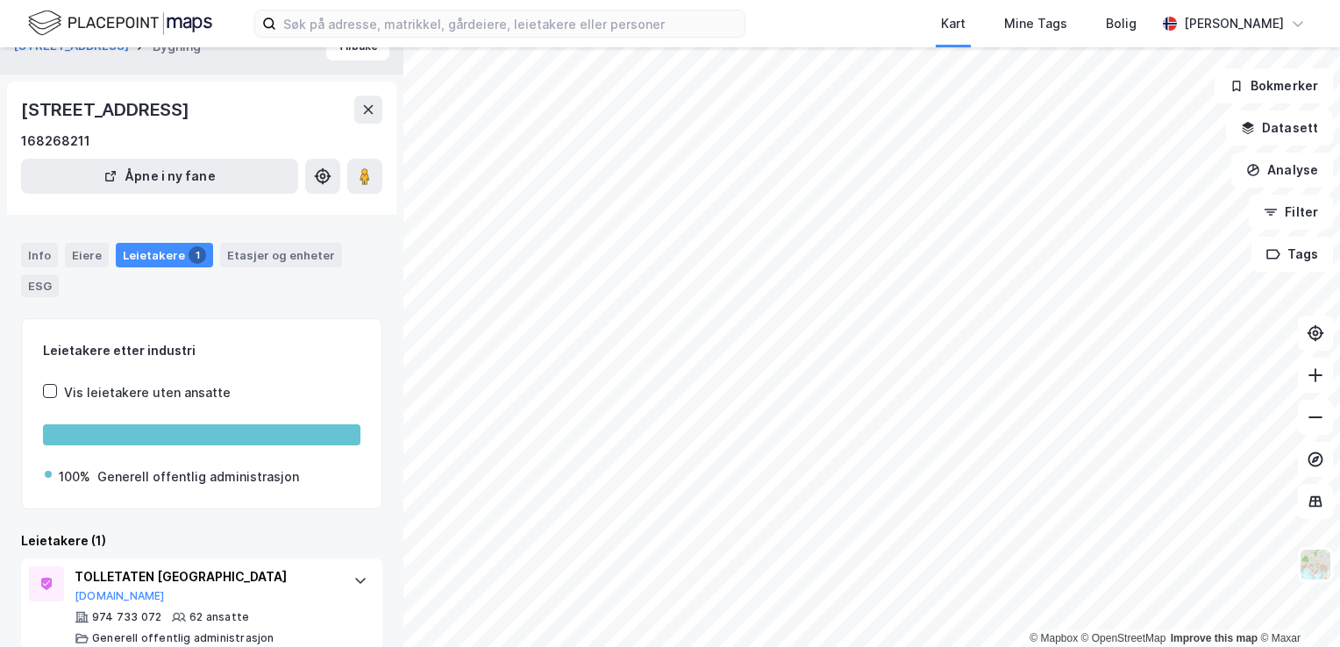
scroll to position [55, 0]
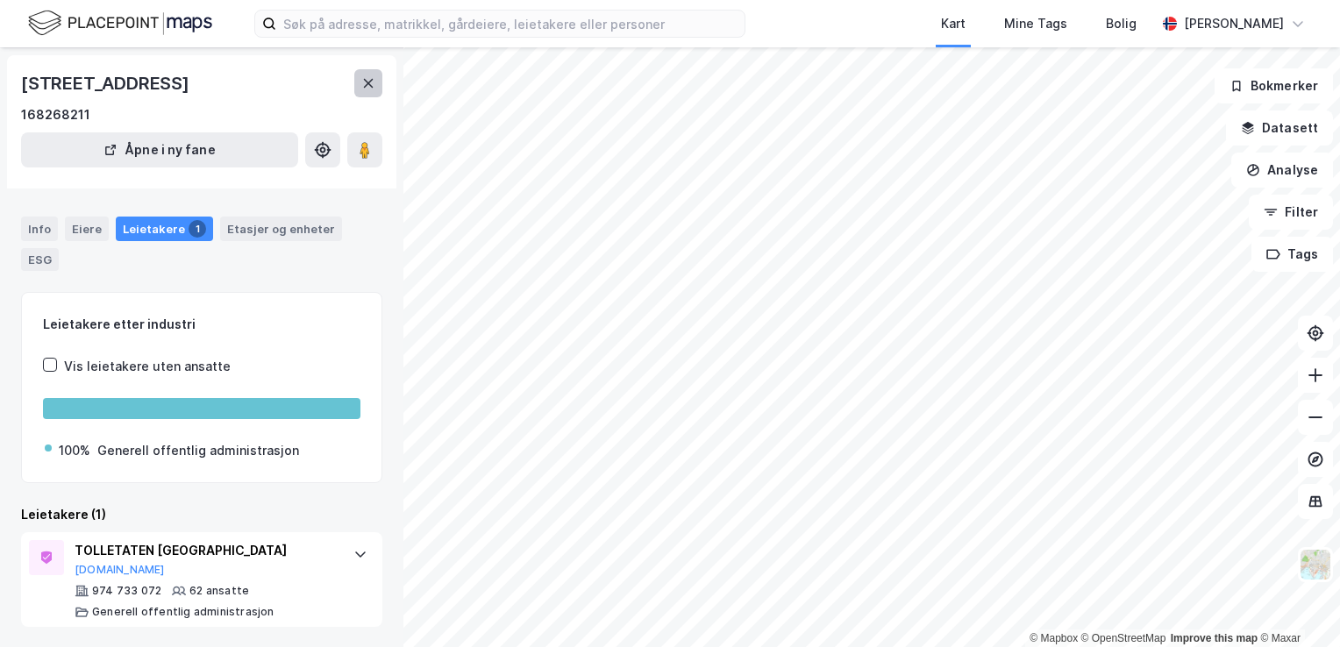
click at [367, 82] on icon at bounding box center [369, 83] width 10 height 9
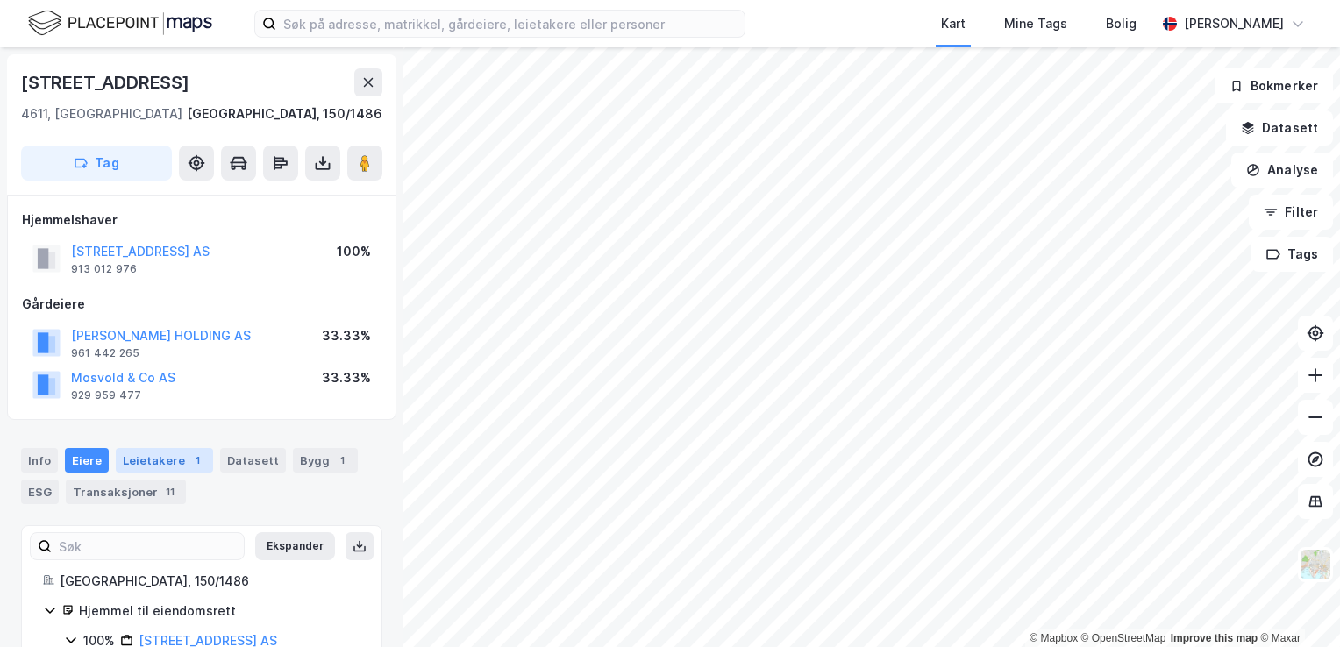
click at [143, 460] on div "Leietakere 1" at bounding box center [164, 460] width 97 height 25
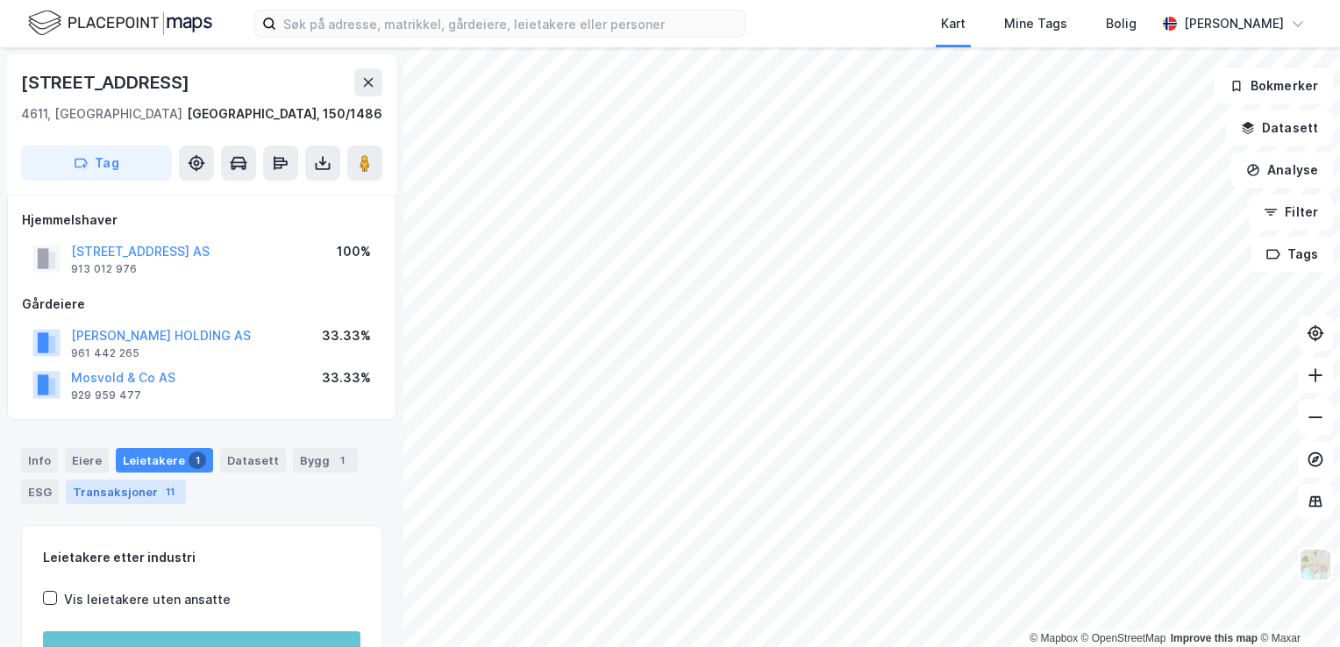
click at [149, 492] on div "Transaksjoner 11" at bounding box center [126, 492] width 120 height 25
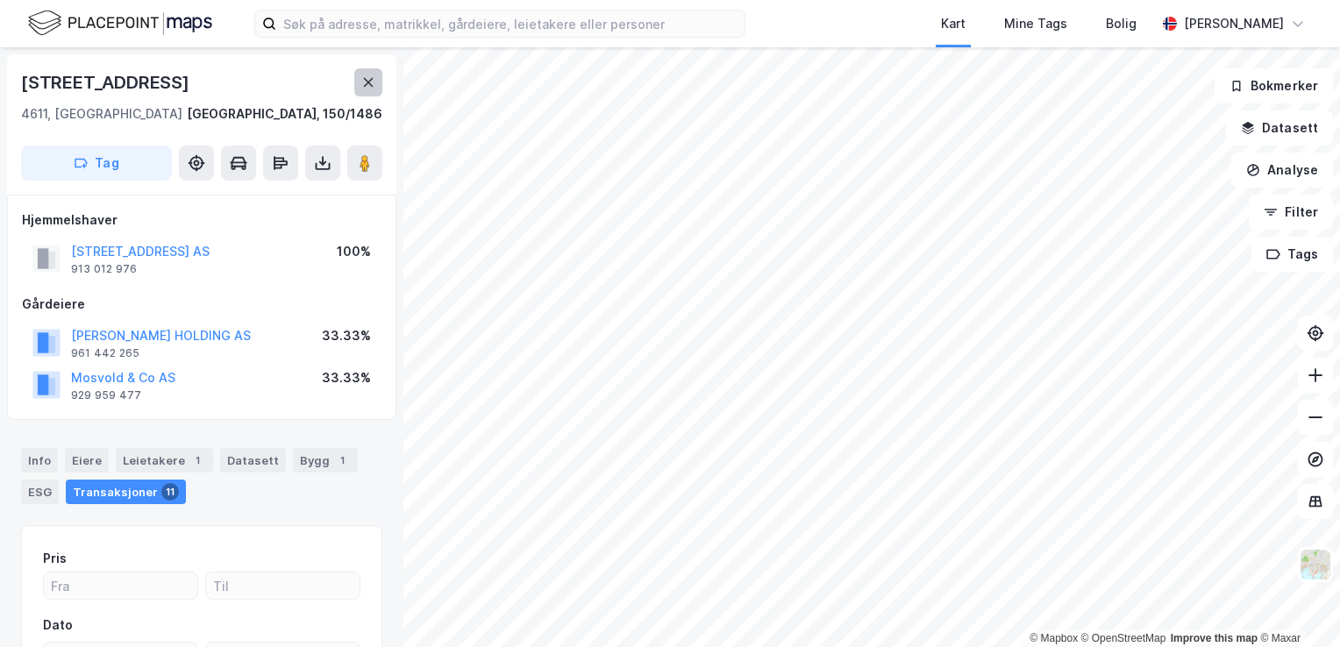
click at [375, 86] on button at bounding box center [368, 82] width 28 height 28
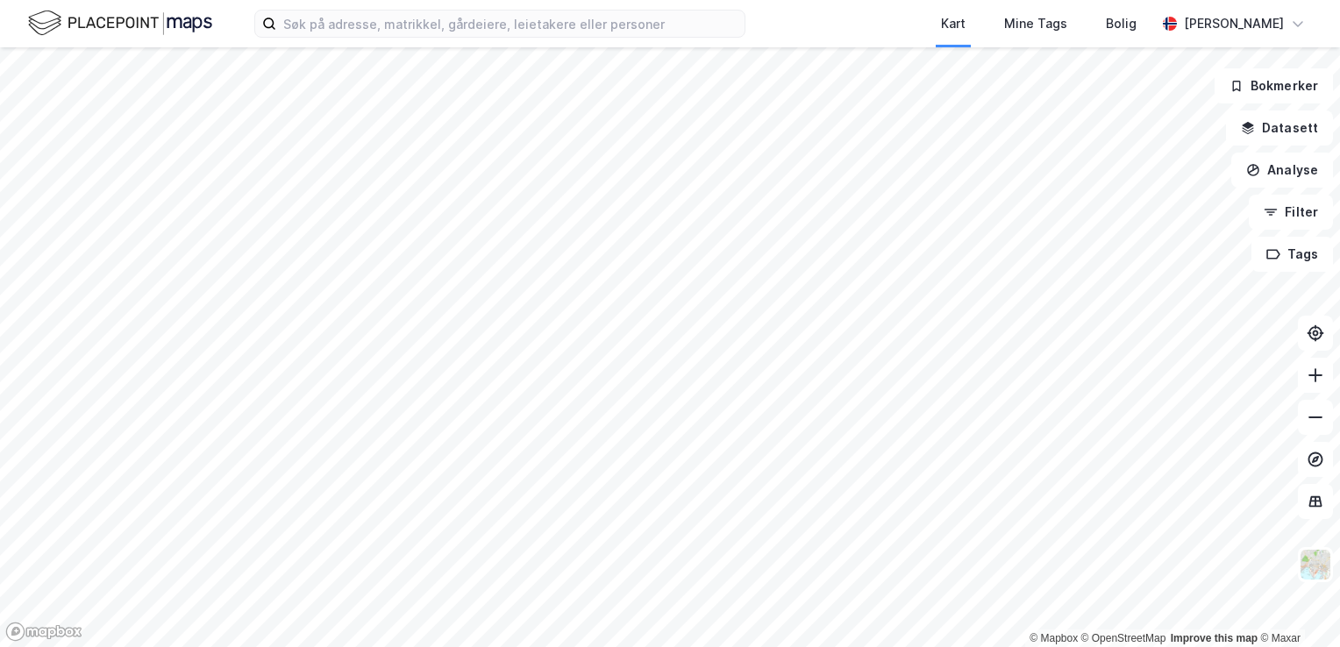
click at [109, 34] on img at bounding box center [120, 23] width 184 height 31
click at [1008, 23] on div "Mine Tags" at bounding box center [1035, 23] width 63 height 21
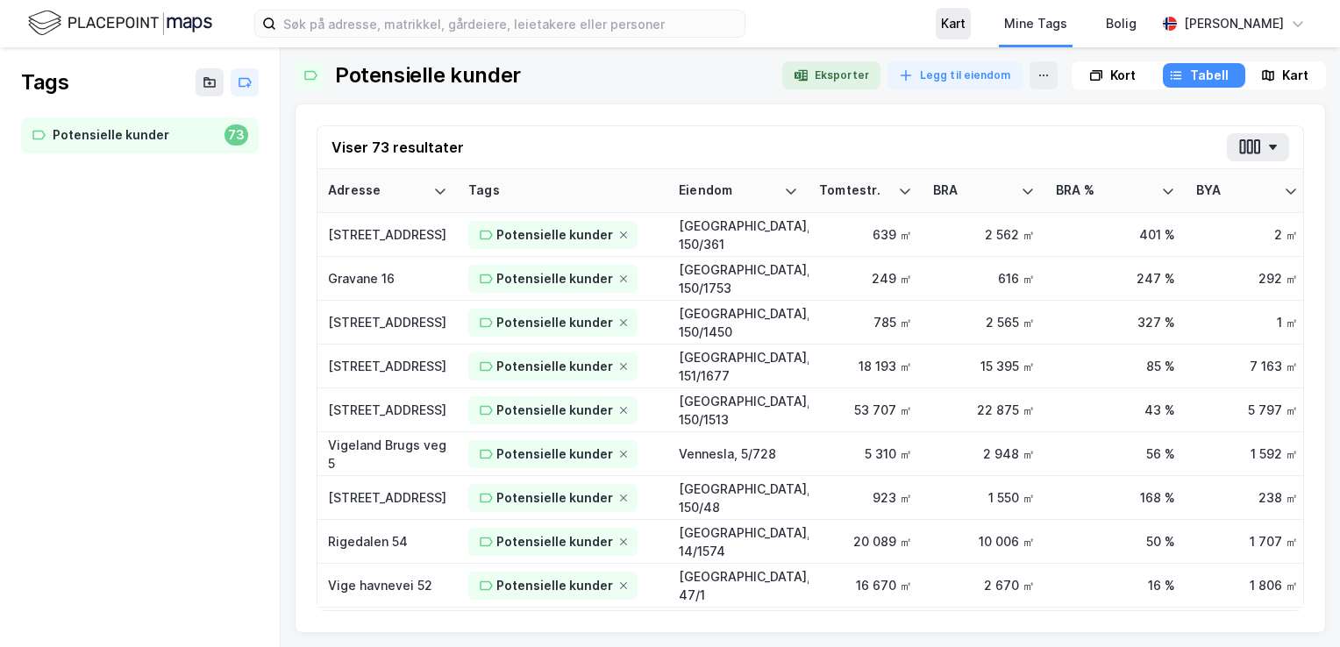
click at [952, 26] on div "Kart" at bounding box center [953, 23] width 25 height 21
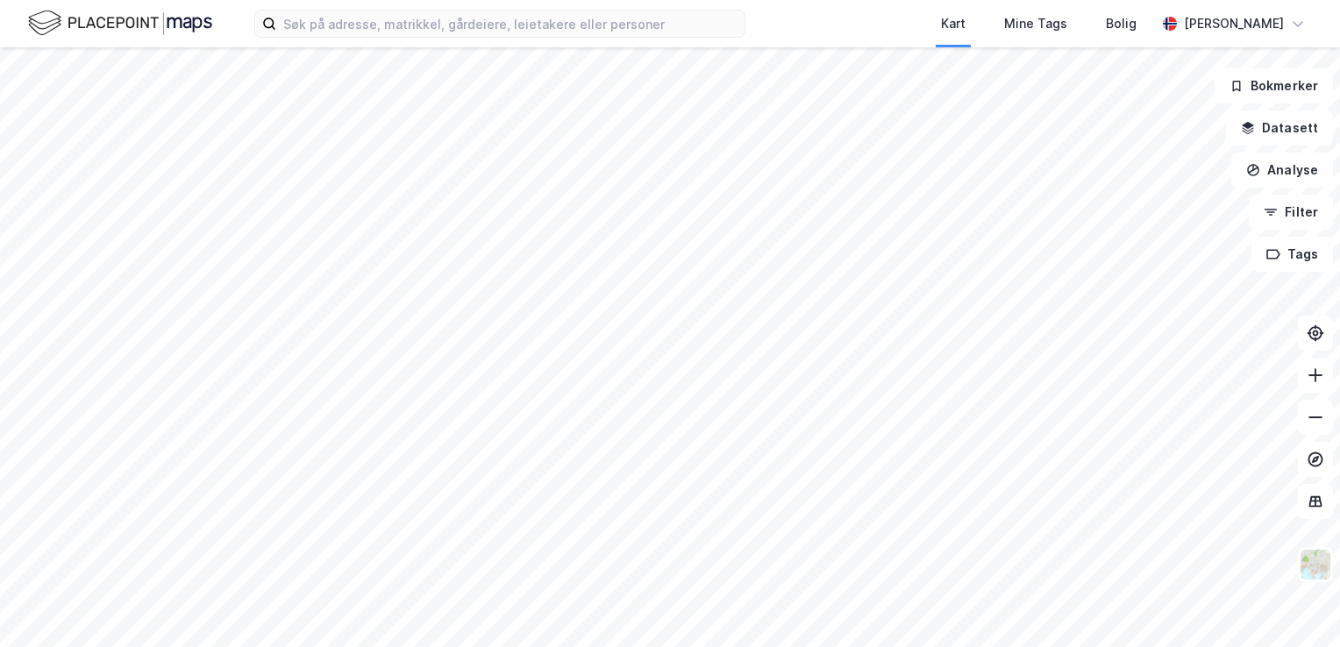
click at [50, 18] on img at bounding box center [120, 23] width 184 height 31
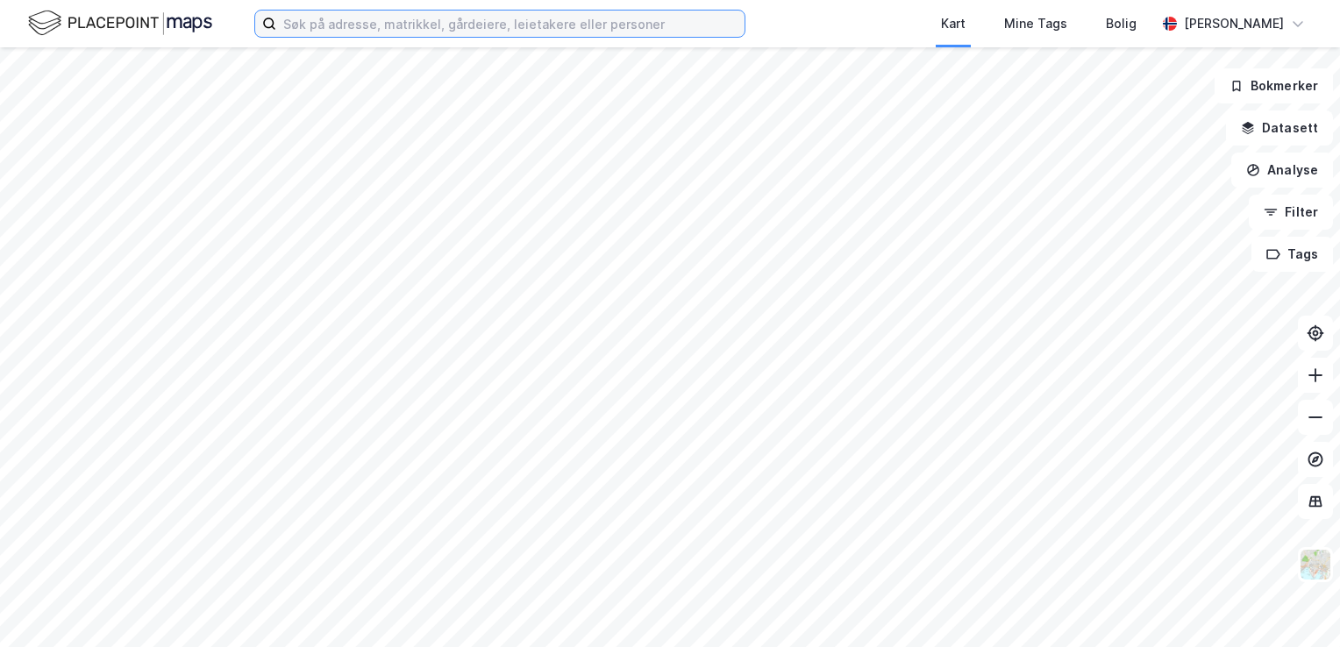
click at [364, 19] on input at bounding box center [510, 24] width 468 height 26
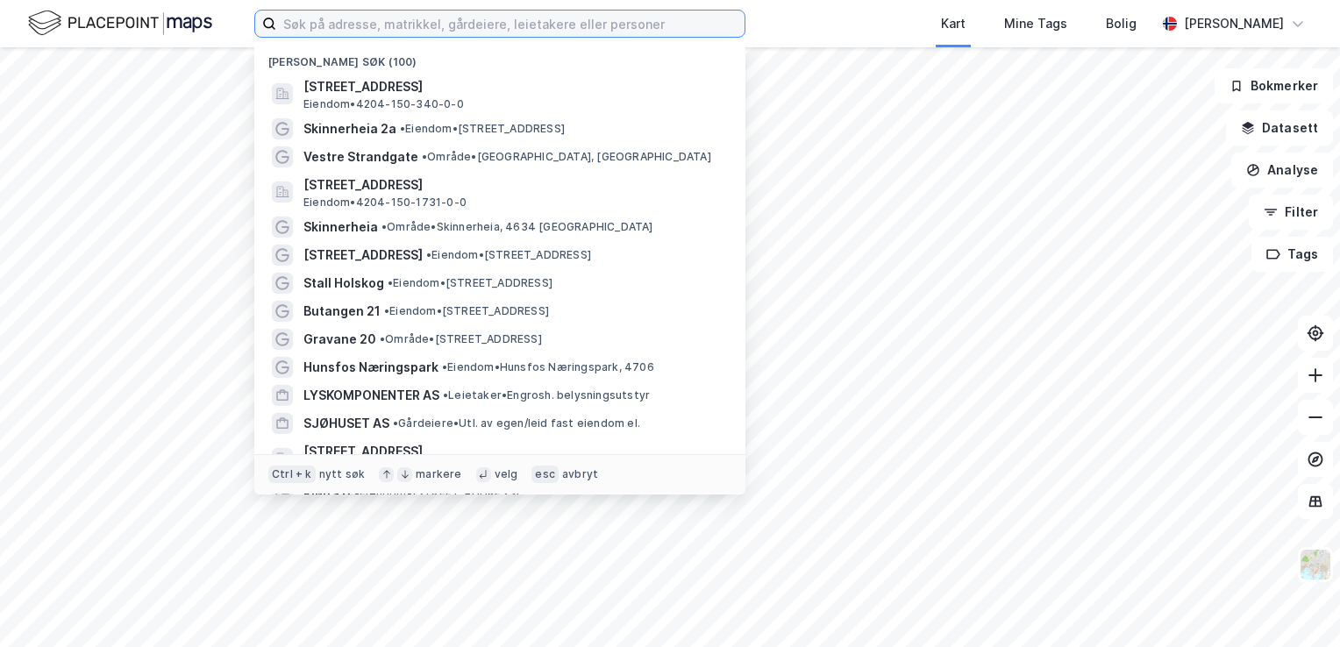
click at [364, 19] on input at bounding box center [510, 24] width 468 height 26
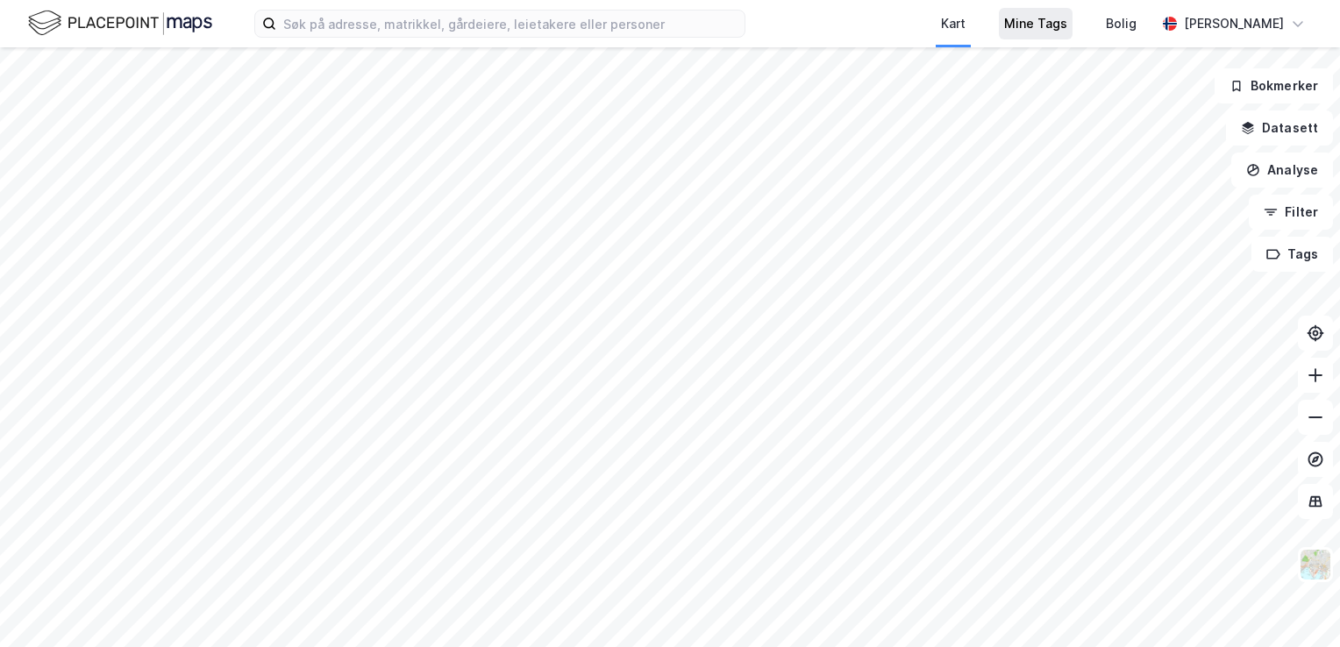
click at [1014, 26] on div "Mine Tags" at bounding box center [1035, 23] width 63 height 21
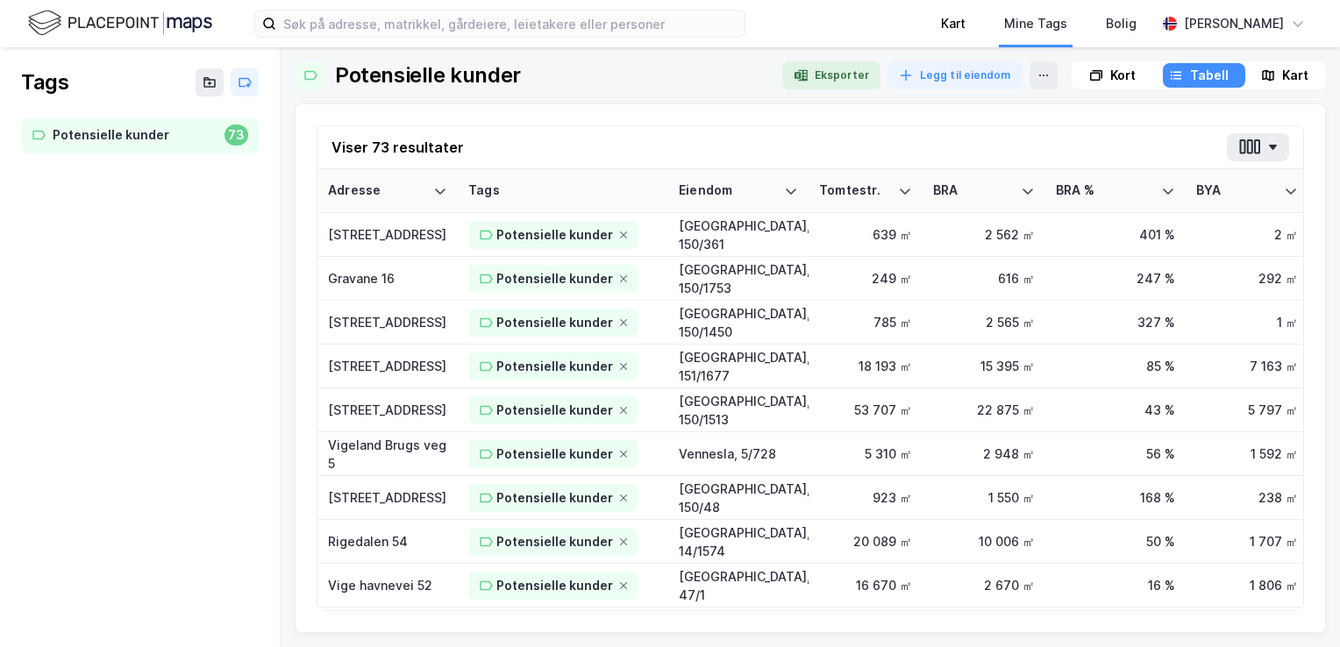
click at [979, 30] on div "Kart" at bounding box center [953, 23] width 63 height 47
